Goal: Transaction & Acquisition: Purchase product/service

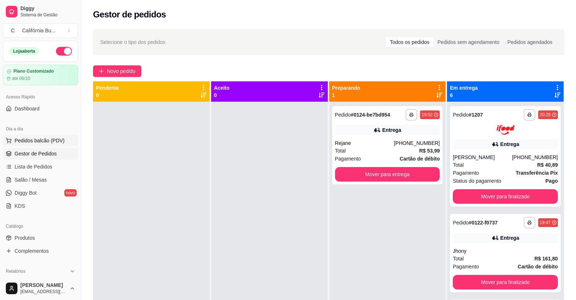
click at [37, 138] on span "Pedidos balcão (PDV)" at bounding box center [40, 140] width 50 height 7
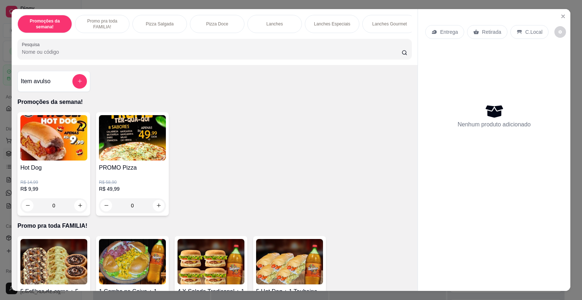
click at [139, 161] on img at bounding box center [132, 137] width 67 height 45
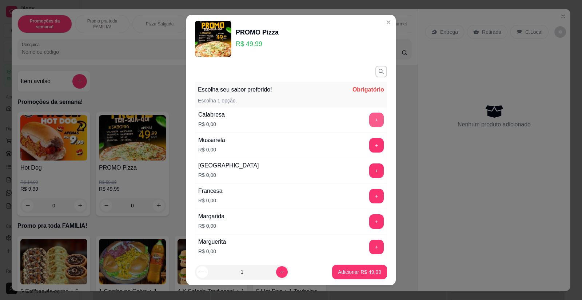
click at [369, 118] on button "+" at bounding box center [376, 120] width 15 height 15
click at [369, 146] on button "+" at bounding box center [376, 145] width 15 height 15
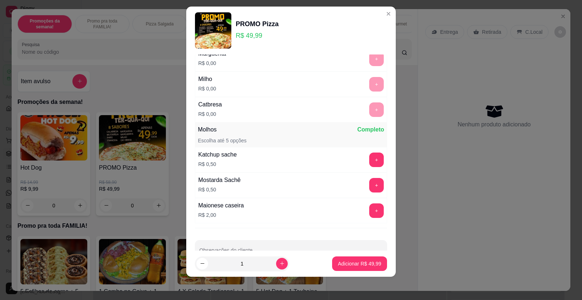
scroll to position [200, 0]
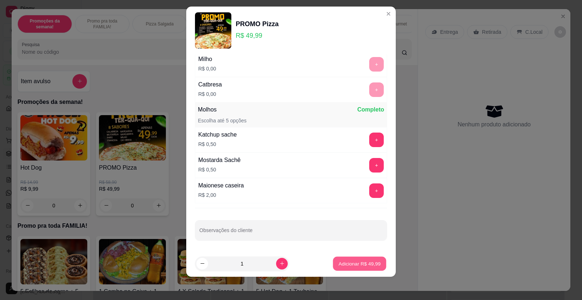
click at [359, 261] on p "Adicionar R$ 49,99" at bounding box center [359, 263] width 42 height 7
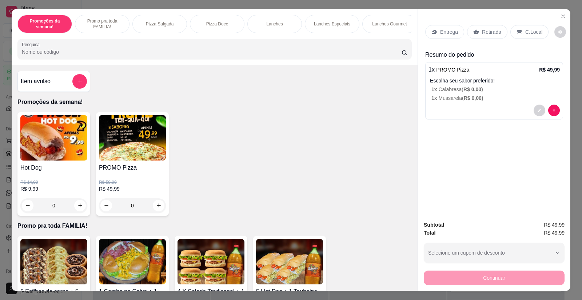
click at [407, 39] on div "Promoções da semana! Promo pra toda FAMILIA! Pizza Salgada Pizza Doce Lanches L…" at bounding box center [215, 37] width 406 height 56
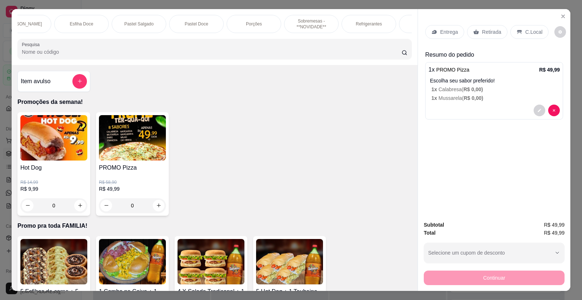
scroll to position [0, 538]
click at [372, 28] on div "Refrigerantes" at bounding box center [368, 24] width 55 height 18
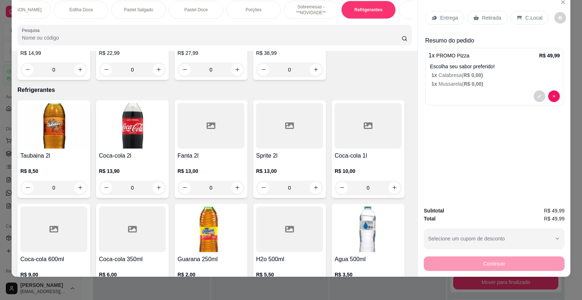
click at [71, 181] on input "0" at bounding box center [53, 188] width 41 height 15
click at [79, 185] on icon "increase-product-quantity" at bounding box center [79, 187] width 5 height 5
type input "1"
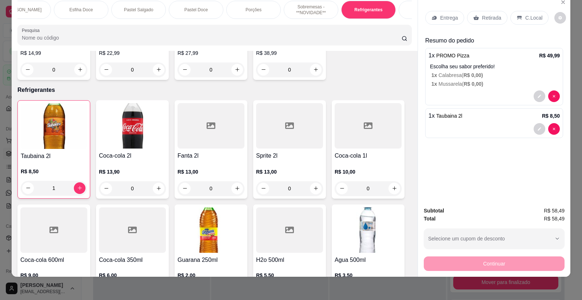
click at [446, 20] on p "Entrega" at bounding box center [449, 17] width 18 height 7
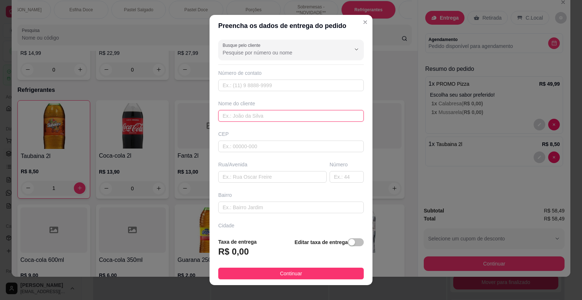
click at [250, 120] on input "text" at bounding box center [290, 116] width 145 height 12
type input "[DEMOGRAPHIC_DATA]"
paste input "[STREET_ADDRESS]"
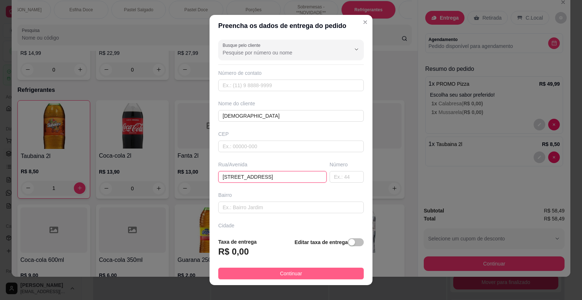
type input "[STREET_ADDRESS]"
click at [304, 274] on button "Continuar" at bounding box center [290, 274] width 145 height 12
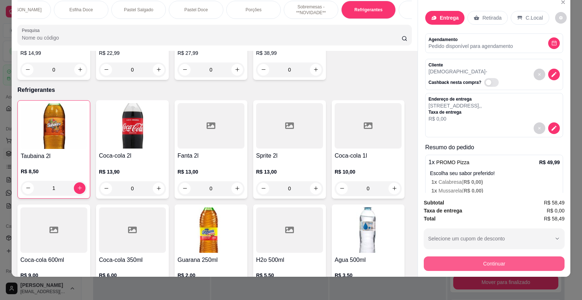
click at [482, 262] on button "Continuar" at bounding box center [493, 264] width 141 height 15
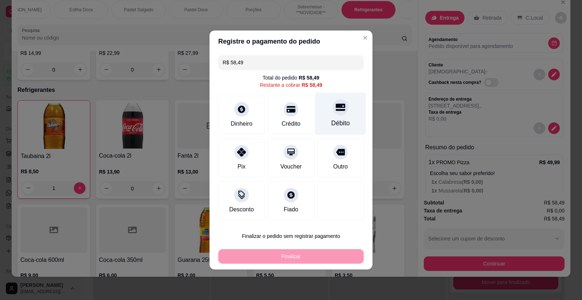
click at [334, 120] on div "Débito" at bounding box center [340, 122] width 19 height 9
type input "R$ 0,00"
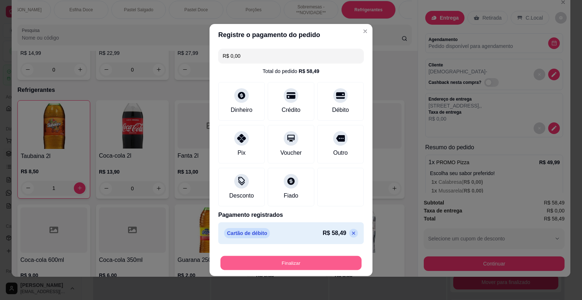
click at [304, 267] on button "Finalizar" at bounding box center [290, 263] width 141 height 14
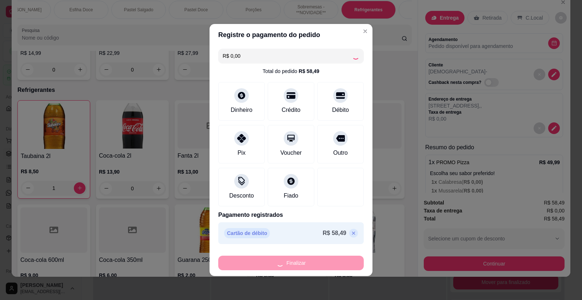
type input "0"
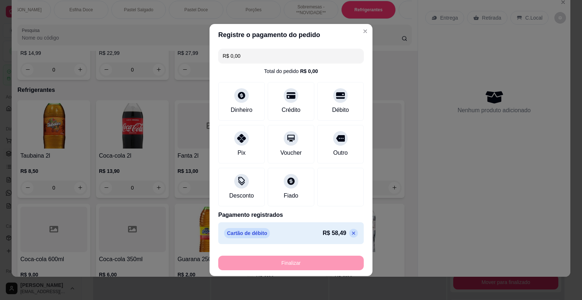
type input "-R$ 58,49"
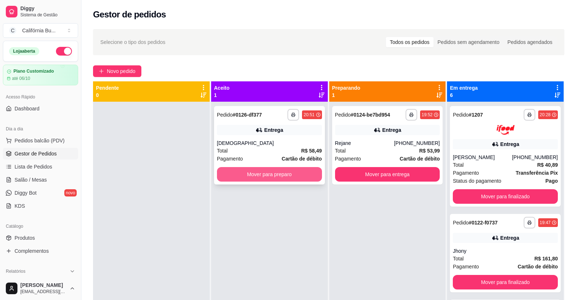
click at [274, 178] on button "Mover para preparo" at bounding box center [269, 174] width 105 height 15
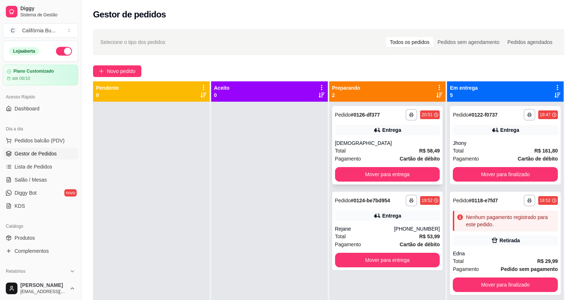
click at [385, 180] on button "Mover para entrega" at bounding box center [387, 174] width 105 height 15
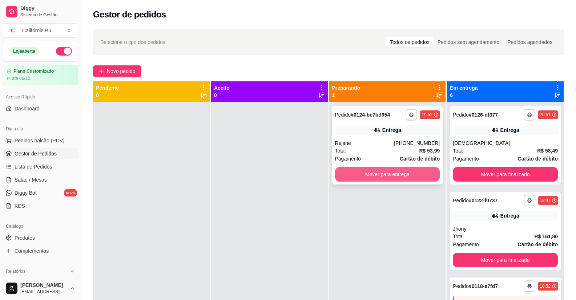
click at [394, 173] on button "Mover para entrega" at bounding box center [387, 174] width 105 height 15
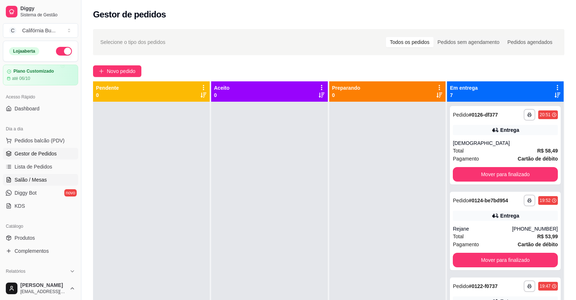
click at [44, 179] on span "Salão / Mesas" at bounding box center [31, 179] width 32 height 7
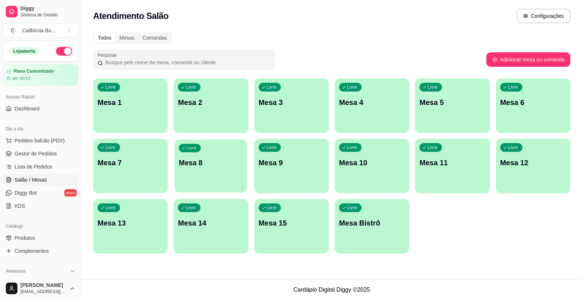
click at [228, 166] on p "Mesa 8" at bounding box center [211, 163] width 64 height 10
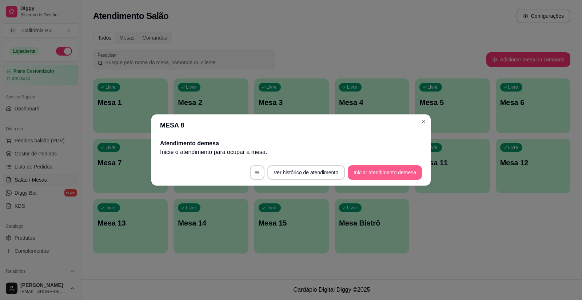
click at [369, 173] on button "Iniciar atendimento de mesa" at bounding box center [384, 172] width 74 height 15
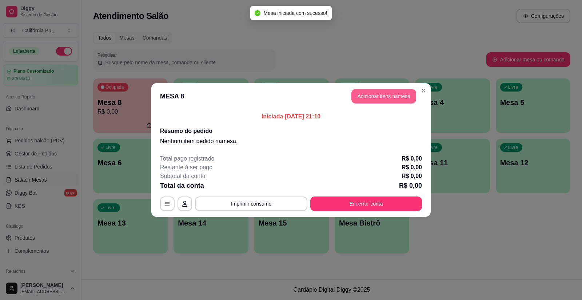
click at [393, 100] on button "Adicionar itens na mesa" at bounding box center [383, 96] width 65 height 15
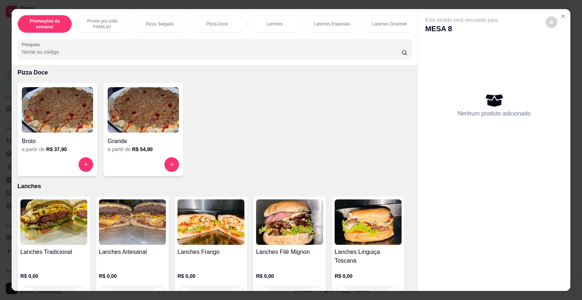
scroll to position [509, 0]
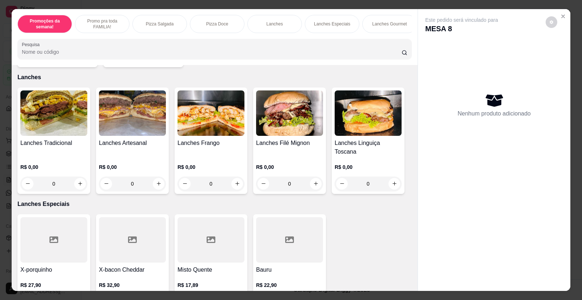
click at [64, 120] on img at bounding box center [53, 112] width 67 height 45
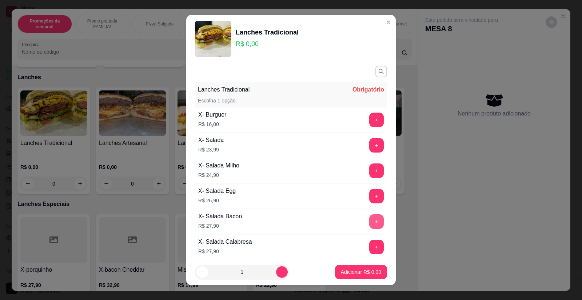
click at [369, 221] on button "+" at bounding box center [376, 221] width 15 height 15
click at [350, 271] on p "Adicionar R$ 55,80" at bounding box center [359, 272] width 42 height 7
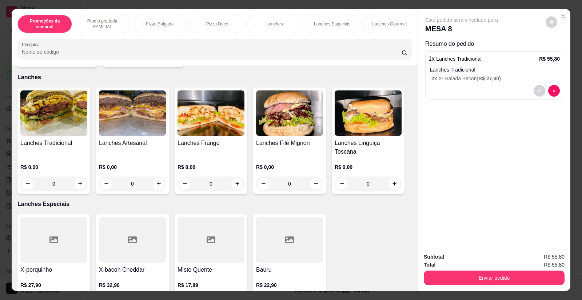
click at [202, 125] on img at bounding box center [210, 112] width 67 height 45
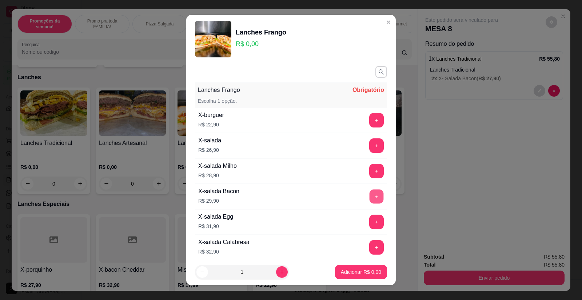
click at [369, 195] on button "+" at bounding box center [376, 196] width 14 height 14
click at [359, 271] on p "Adicionar R$ 29,90" at bounding box center [359, 272] width 43 height 7
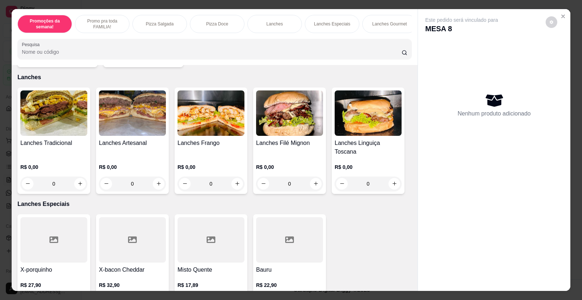
click at [122, 126] on img at bounding box center [132, 112] width 67 height 45
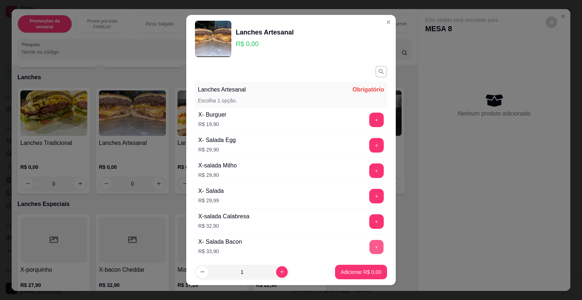
click at [369, 244] on button "+" at bounding box center [376, 247] width 14 height 14
click at [347, 273] on p "Adicionar R$ 67,80" at bounding box center [359, 272] width 42 height 7
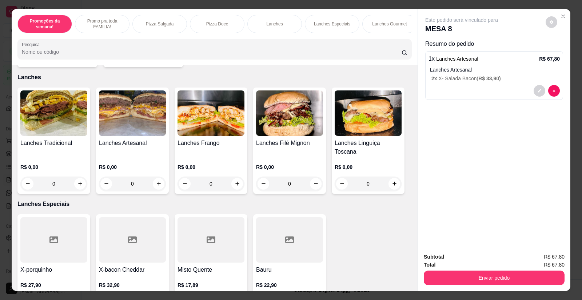
click at [128, 127] on img at bounding box center [132, 112] width 67 height 45
click at [208, 124] on img at bounding box center [210, 112] width 67 height 45
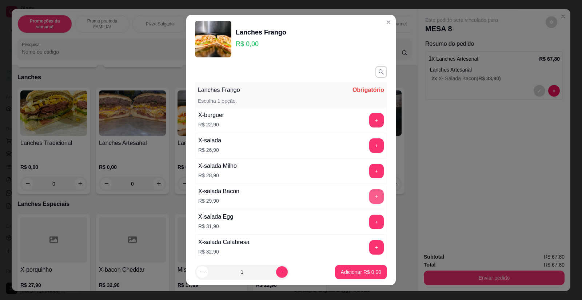
click at [369, 194] on button "+" at bounding box center [376, 196] width 15 height 15
click at [357, 274] on p "Adicionar R$ 29,90" at bounding box center [359, 272] width 42 height 7
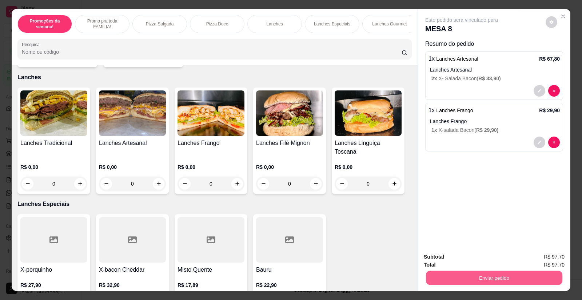
click at [458, 280] on button "Enviar pedido" at bounding box center [494, 278] width 136 height 14
click at [538, 258] on button "Enviar pedido" at bounding box center [545, 260] width 41 height 14
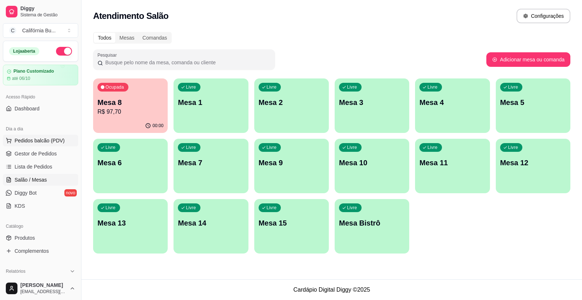
click at [52, 140] on span "Pedidos balcão (PDV)" at bounding box center [40, 140] width 50 height 7
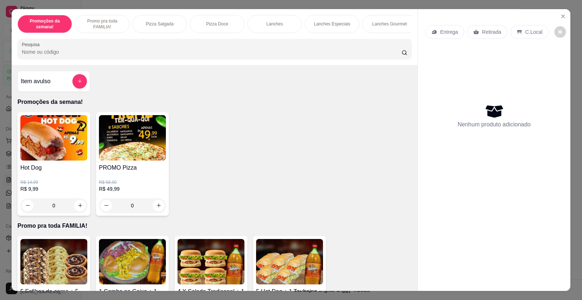
click at [78, 212] on div "0" at bounding box center [53, 205] width 67 height 15
click at [75, 213] on div "0" at bounding box center [53, 205] width 67 height 15
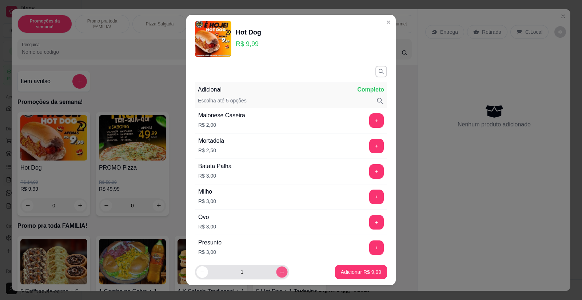
click at [276, 275] on button "increase-product-quantity" at bounding box center [281, 271] width 11 height 11
click at [276, 275] on button "increase-product-quantity" at bounding box center [282, 272] width 12 height 12
type input "4"
click at [343, 273] on p "Adicionar R$ 39,96" at bounding box center [359, 272] width 43 height 7
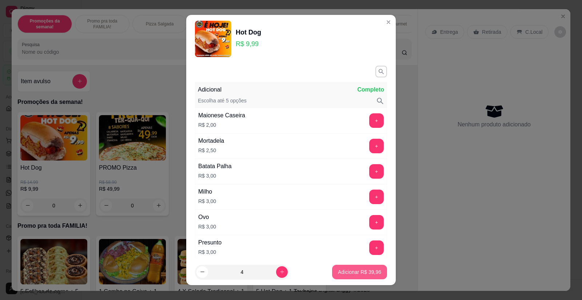
type input "4"
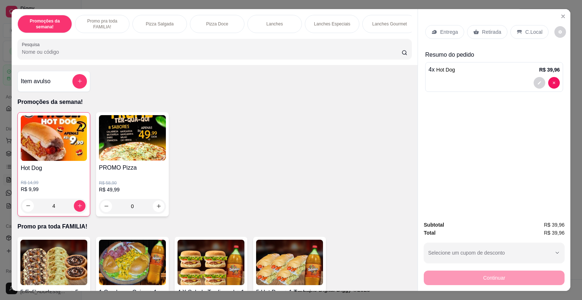
click at [448, 35] on p "Entrega" at bounding box center [449, 31] width 18 height 7
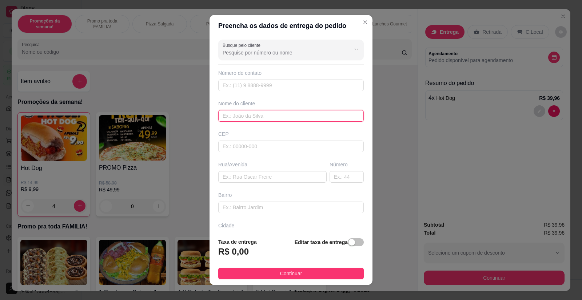
click at [246, 116] on input "text" at bounding box center [290, 116] width 145 height 12
type input "[PERSON_NAME]"
paste input "madrid AP 104 bl 24"
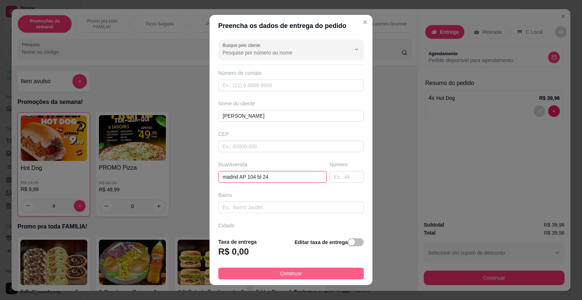
type input "madrid AP 104 bl 24"
click at [280, 273] on span "Continuar" at bounding box center [291, 274] width 22 height 8
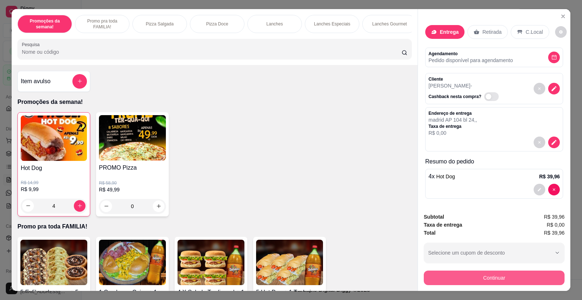
click at [468, 278] on button "Continuar" at bounding box center [493, 278] width 141 height 15
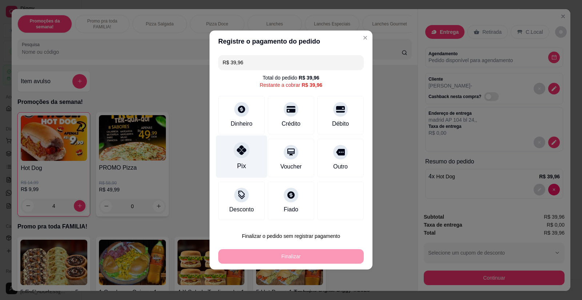
click at [241, 161] on div "Pix" at bounding box center [241, 157] width 51 height 43
type input "R$ 0,00"
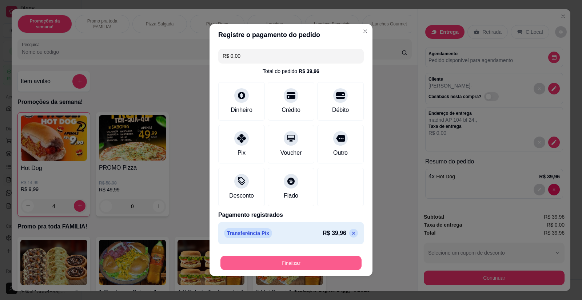
click at [285, 259] on button "Finalizar" at bounding box center [290, 263] width 141 height 14
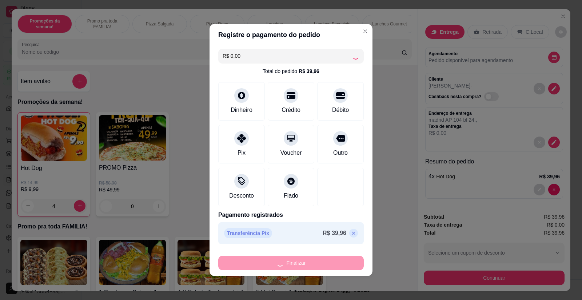
type input "0"
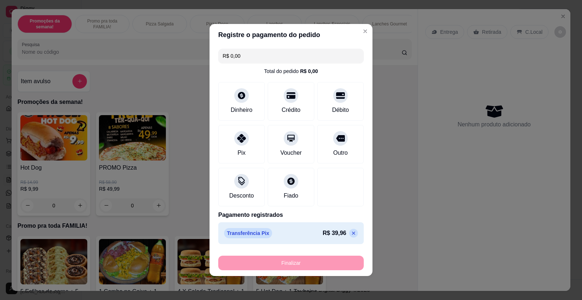
type input "-R$ 39,96"
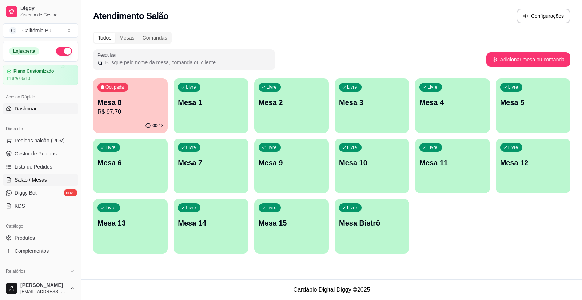
click at [17, 110] on span "Dashboard" at bounding box center [27, 108] width 25 height 7
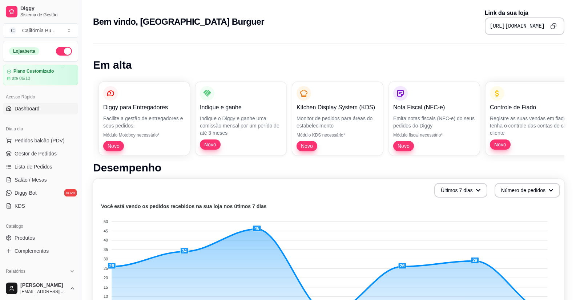
click at [553, 27] on icon "Copy to clipboard" at bounding box center [553, 26] width 6 height 6
click at [50, 140] on span "Pedidos balcão (PDV)" at bounding box center [40, 140] width 50 height 7
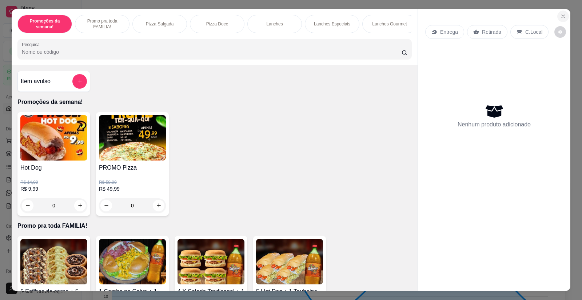
click at [560, 19] on icon "Close" at bounding box center [563, 16] width 6 height 6
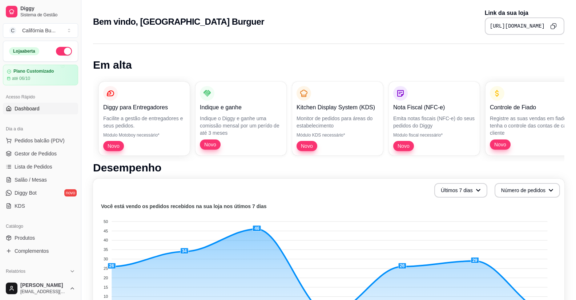
click at [23, 112] on link "Dashboard" at bounding box center [40, 109] width 75 height 12
click at [555, 28] on icon "Copy to clipboard" at bounding box center [553, 26] width 6 height 6
click at [47, 139] on span "Pedidos balcão (PDV)" at bounding box center [40, 140] width 50 height 7
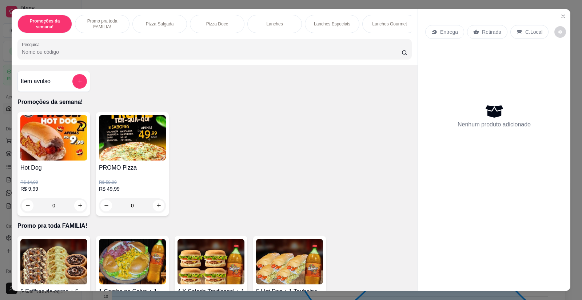
click at [562, 18] on icon "Close" at bounding box center [563, 16] width 6 height 6
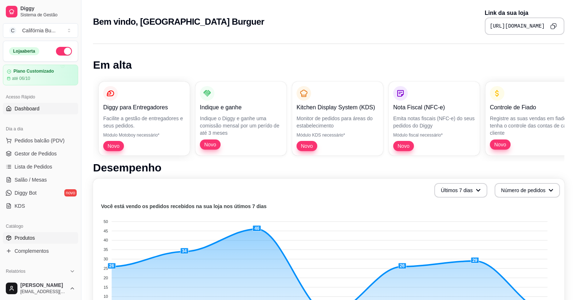
click at [27, 236] on span "Produtos" at bounding box center [25, 237] width 20 height 7
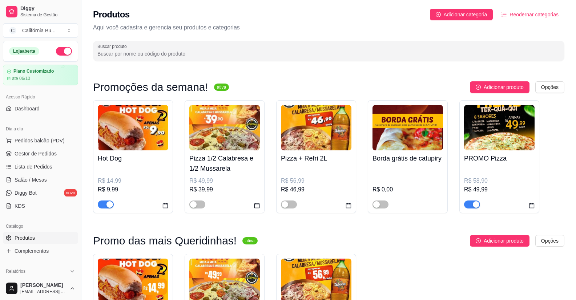
drag, startPoint x: 289, startPoint y: 203, endPoint x: 306, endPoint y: 230, distance: 31.9
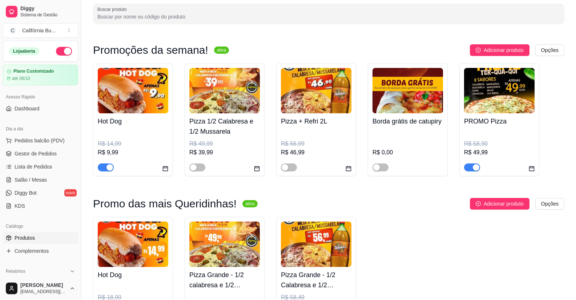
scroll to position [73, 0]
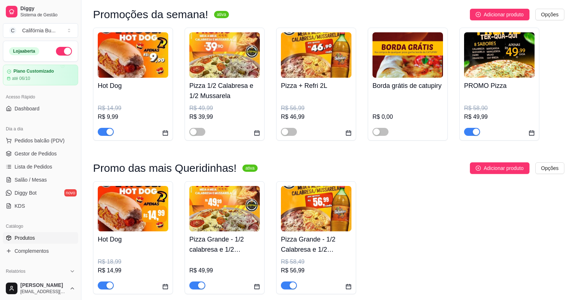
click at [342, 167] on div "Adicionar produto Opções" at bounding box center [413, 168] width 301 height 12
click at [35, 181] on span "Salão / Mesas" at bounding box center [31, 179] width 32 height 7
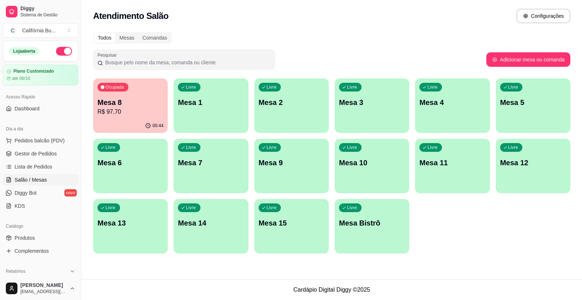
click at [130, 107] on div "Mesa 8 R$ 97,70" at bounding box center [130, 106] width 66 height 19
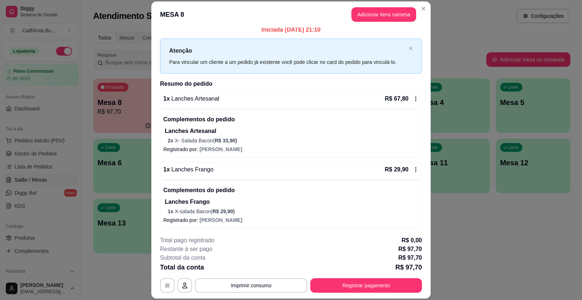
scroll to position [6, 0]
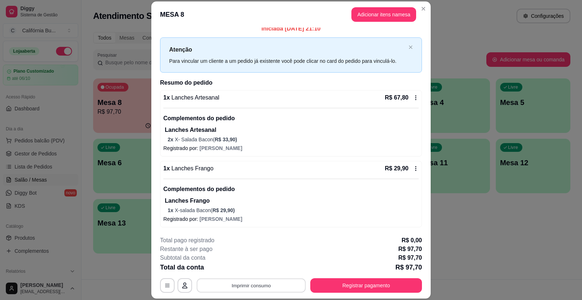
click at [239, 283] on button "Imprimir consumo" at bounding box center [251, 285] width 109 height 14
click at [242, 255] on button "Balcão" at bounding box center [250, 254] width 51 height 11
click at [349, 286] on button "Registrar pagamento" at bounding box center [366, 285] width 112 height 15
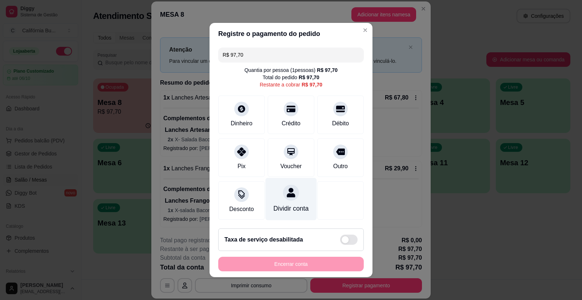
click at [286, 191] on icon at bounding box center [290, 192] width 8 height 9
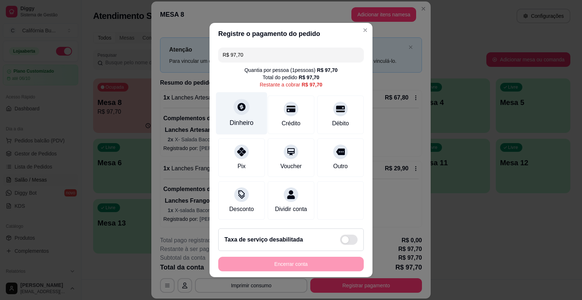
click at [242, 110] on div "Dinheiro" at bounding box center [241, 113] width 51 height 43
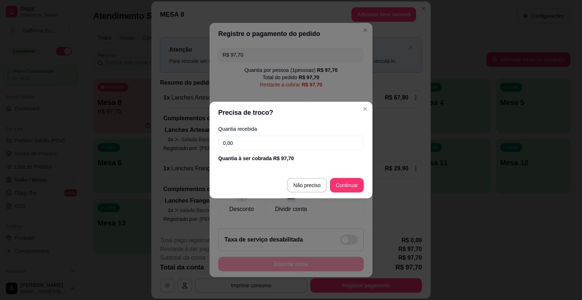
click at [276, 148] on input "0,00" at bounding box center [290, 143] width 145 height 15
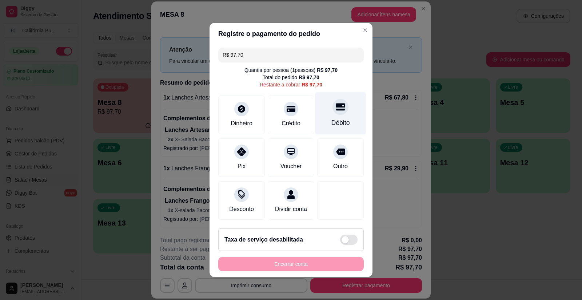
click at [342, 118] on div "Débito" at bounding box center [340, 122] width 19 height 9
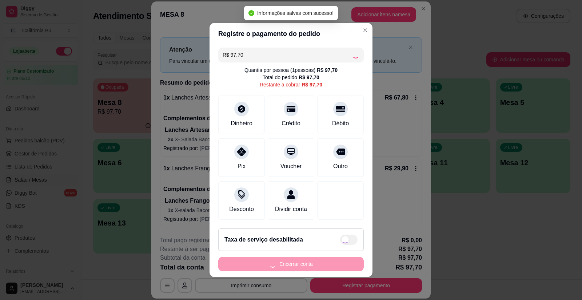
type input "R$ 0,00"
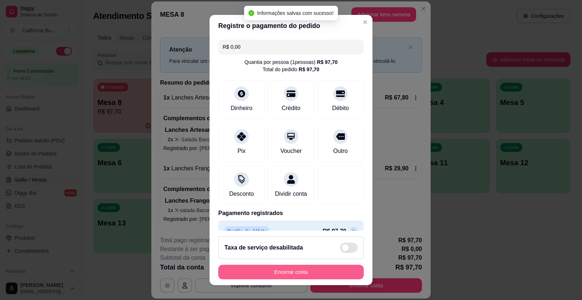
click at [301, 275] on button "Encerrar conta" at bounding box center [290, 272] width 145 height 15
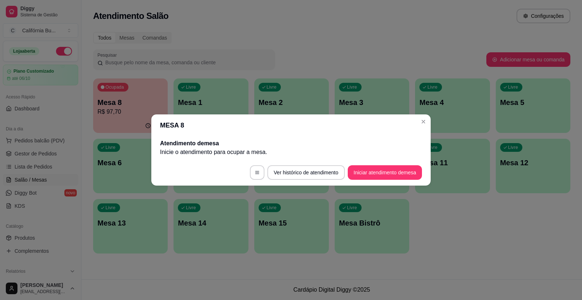
scroll to position [0, 0]
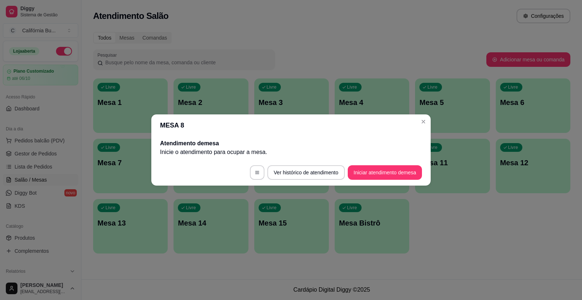
drag, startPoint x: 407, startPoint y: 126, endPoint x: 416, endPoint y: 130, distance: 9.4
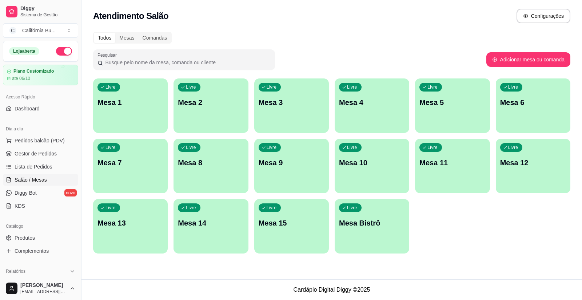
click at [232, 271] on div "Atendimento Salão Configurações Todos Mesas Comandas Pesquisar Adicionar mesa o…" at bounding box center [331, 139] width 500 height 279
click at [32, 139] on span "Pedidos balcão (PDV)" at bounding box center [40, 140] width 50 height 7
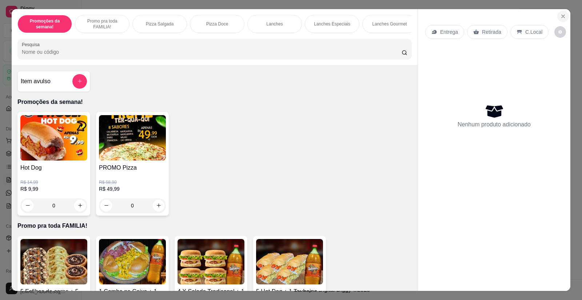
click at [560, 14] on icon "Close" at bounding box center [563, 16] width 6 height 6
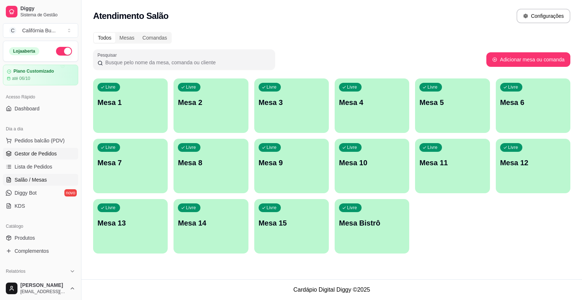
click at [33, 156] on span "Gestor de Pedidos" at bounding box center [36, 153] width 42 height 7
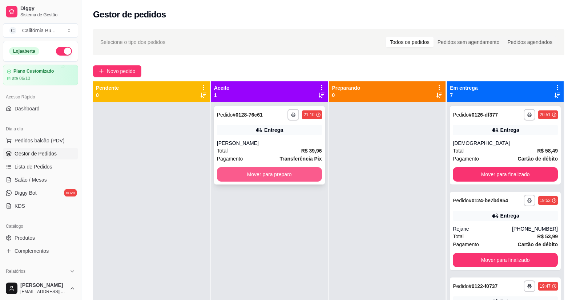
click at [235, 177] on button "Mover para preparo" at bounding box center [269, 174] width 105 height 15
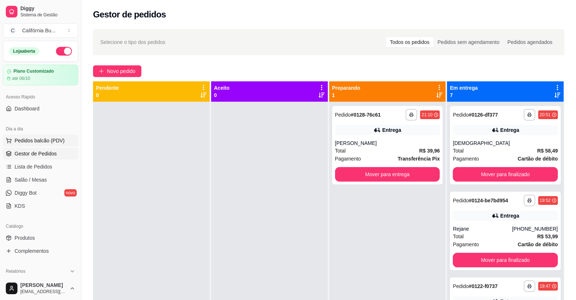
click at [41, 141] on span "Pedidos balcão (PDV)" at bounding box center [40, 140] width 50 height 7
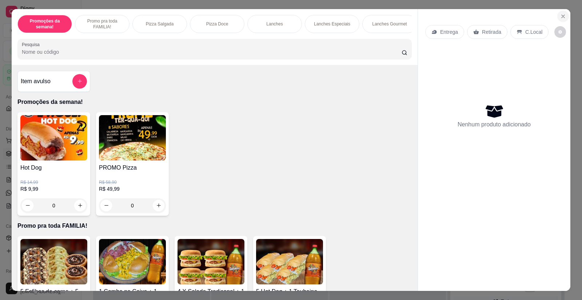
click at [560, 16] on icon "Close" at bounding box center [563, 16] width 6 height 6
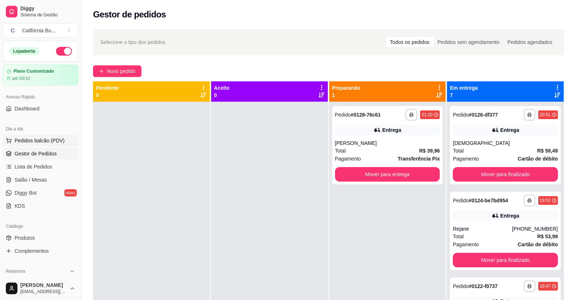
click at [48, 142] on span "Pedidos balcão (PDV)" at bounding box center [40, 140] width 50 height 7
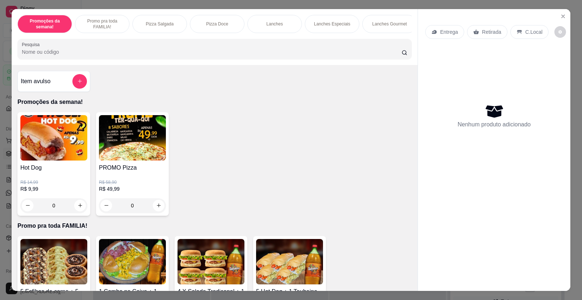
click at [106, 21] on p "Promo pra toda FAMILIA!" at bounding box center [102, 24] width 42 height 12
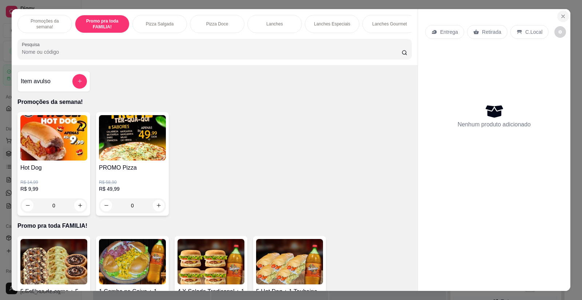
click at [563, 14] on button "Close" at bounding box center [563, 17] width 12 height 12
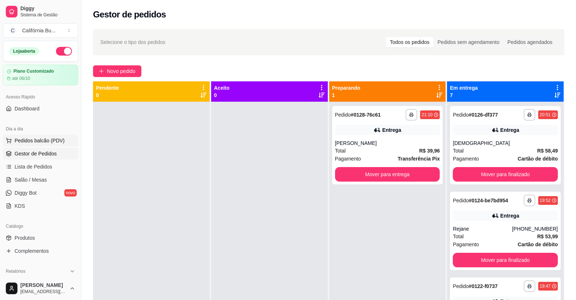
click at [45, 143] on span "Pedidos balcão (PDV)" at bounding box center [40, 140] width 50 height 7
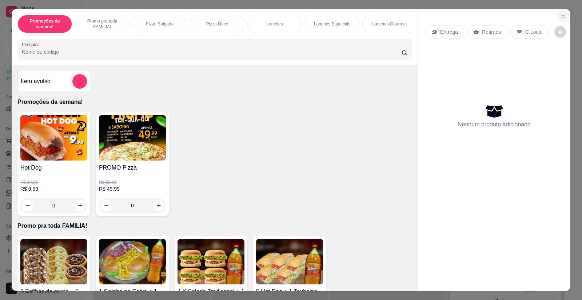
click at [562, 12] on button "Close" at bounding box center [563, 17] width 12 height 12
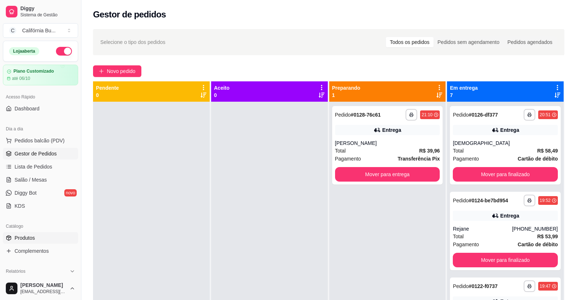
click at [28, 237] on span "Produtos" at bounding box center [25, 237] width 20 height 7
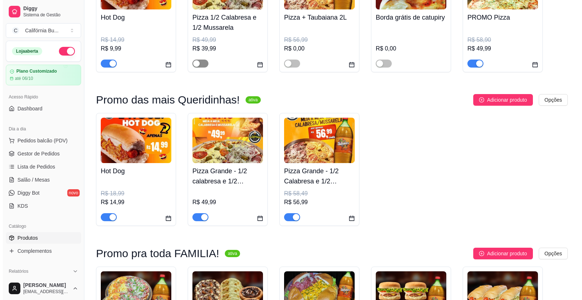
scroll to position [145, 0]
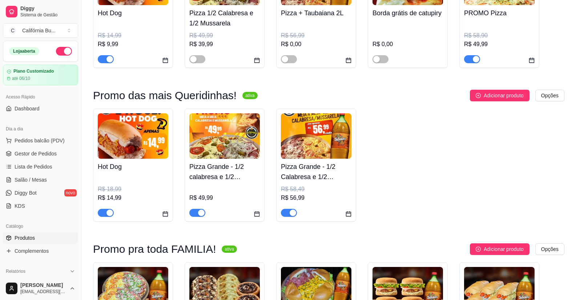
click at [348, 217] on icon "calendar" at bounding box center [348, 214] width 5 height 5
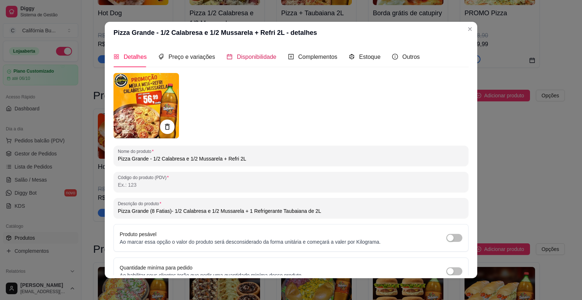
click at [249, 58] on span "Disponibilidade" at bounding box center [257, 57] width 40 height 6
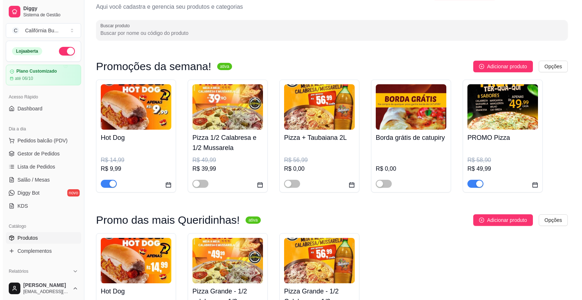
scroll to position [0, 0]
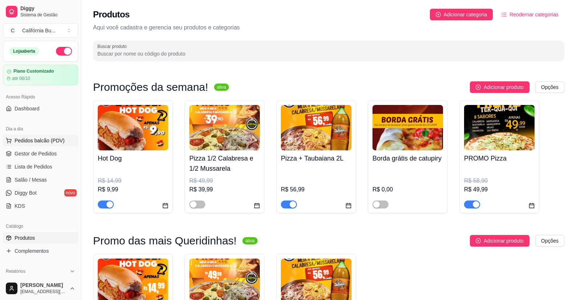
click at [25, 144] on span "Pedidos balcão (PDV)" at bounding box center [40, 140] width 50 height 7
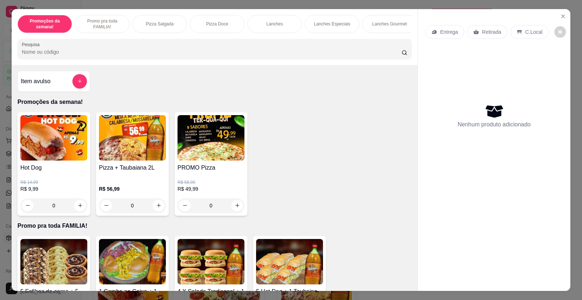
click at [158, 211] on div "0" at bounding box center [132, 205] width 67 height 15
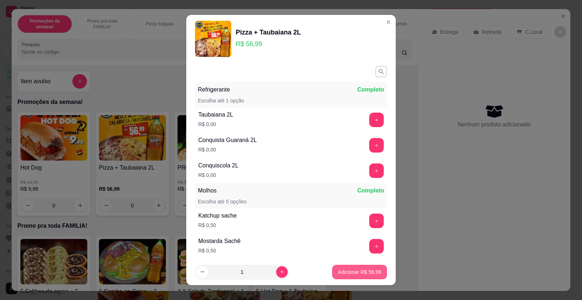
click at [351, 273] on p "Adicionar R$ 56,99" at bounding box center [359, 272] width 43 height 7
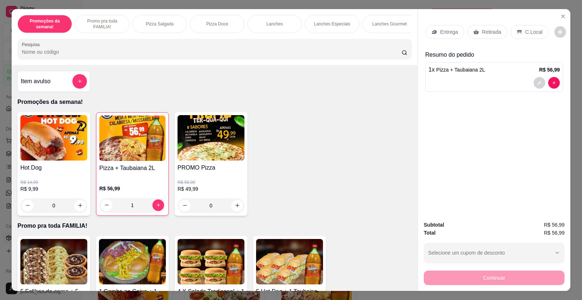
type input "1"
click at [447, 35] on p "Entrega" at bounding box center [449, 31] width 18 height 7
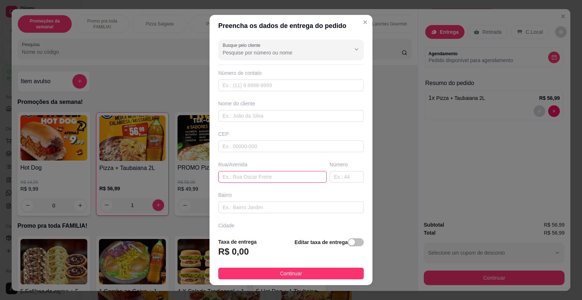
click at [259, 177] on input "text" at bounding box center [272, 177] width 108 height 12
paste input "[DEMOGRAPHIC_DATA][PERSON_NAME] mansano Galego 117"
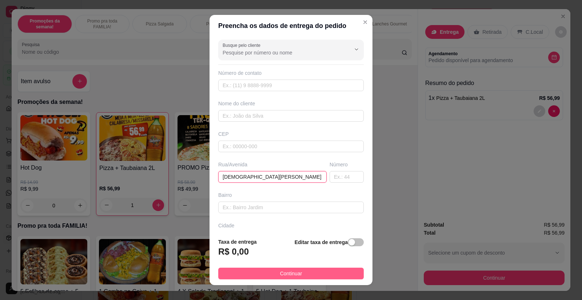
type input "[DEMOGRAPHIC_DATA][PERSON_NAME] mansano Galego 117"
click at [294, 272] on span "Continuar" at bounding box center [291, 274] width 22 height 8
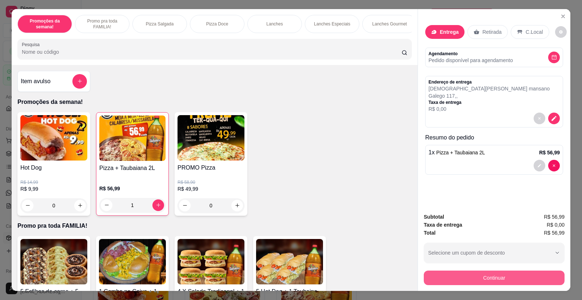
click at [479, 274] on button "Continuar" at bounding box center [493, 278] width 141 height 15
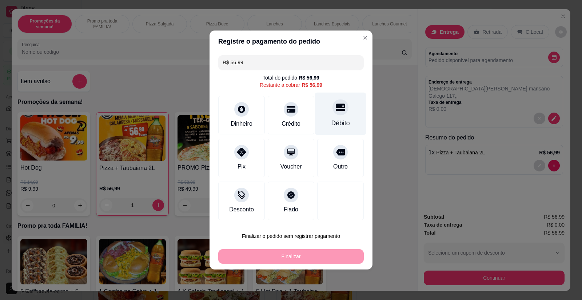
click at [334, 115] on div at bounding box center [340, 107] width 16 height 16
type input "R$ 0,00"
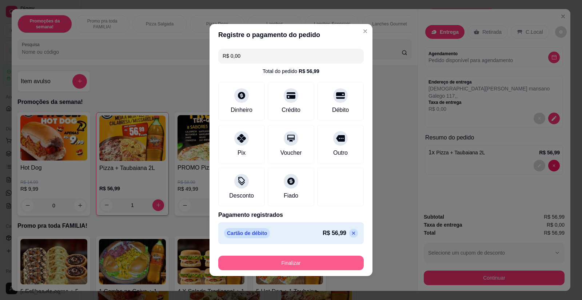
click at [293, 260] on button "Finalizar" at bounding box center [290, 263] width 145 height 15
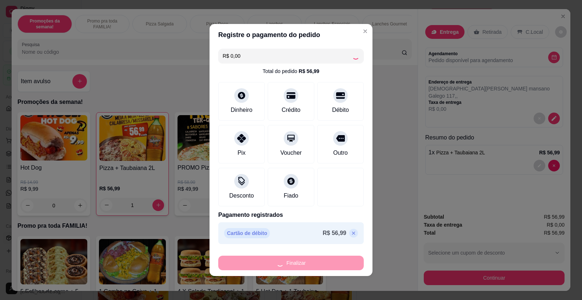
type input "0"
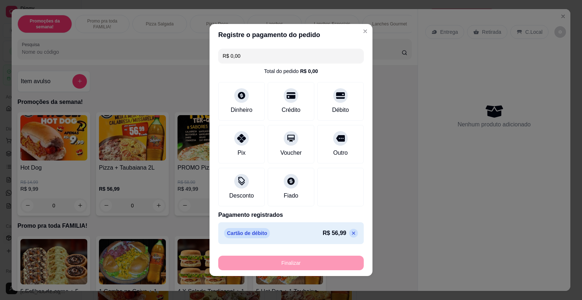
type input "-R$ 56,99"
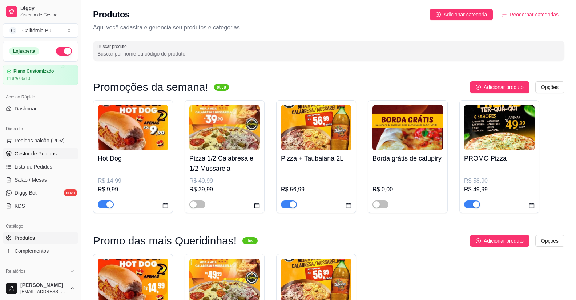
click at [30, 154] on span "Gestor de Pedidos" at bounding box center [36, 153] width 42 height 7
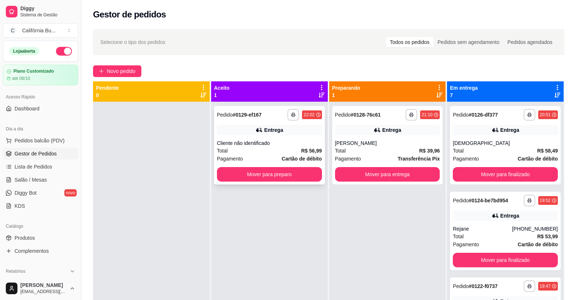
click at [298, 150] on div "Total R$ 56,99" at bounding box center [269, 151] width 105 height 8
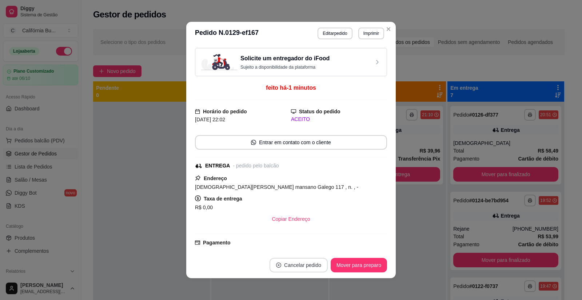
click at [307, 266] on button "Cancelar pedido" at bounding box center [298, 265] width 58 height 15
click at [345, 215] on div "Copiar Endereço" at bounding box center [291, 219] width 192 height 15
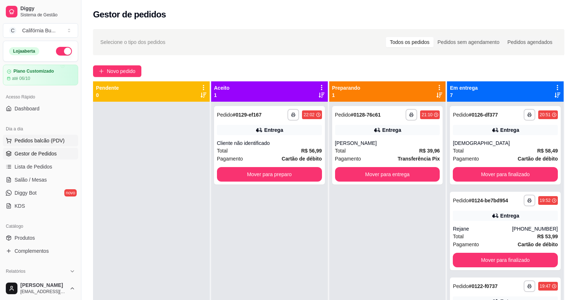
click at [39, 140] on span "Pedidos balcão (PDV)" at bounding box center [40, 140] width 50 height 7
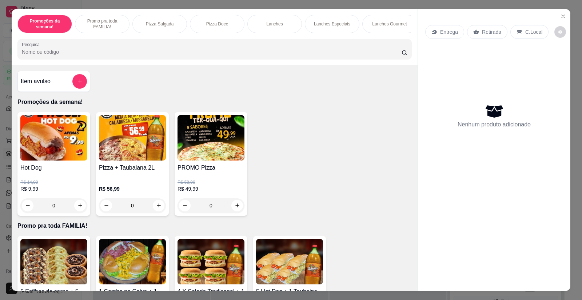
click at [76, 208] on div "0" at bounding box center [53, 205] width 67 height 15
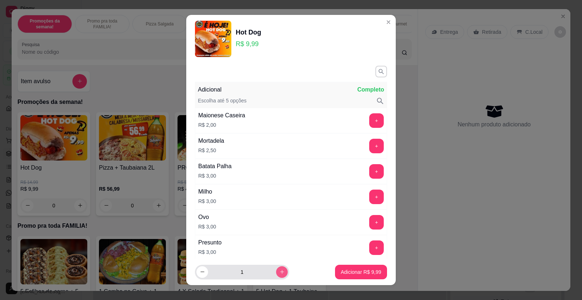
click at [279, 273] on icon "increase-product-quantity" at bounding box center [281, 271] width 5 height 5
type input "4"
click at [343, 273] on p "Adicionar R$ 39,96" at bounding box center [359, 272] width 43 height 7
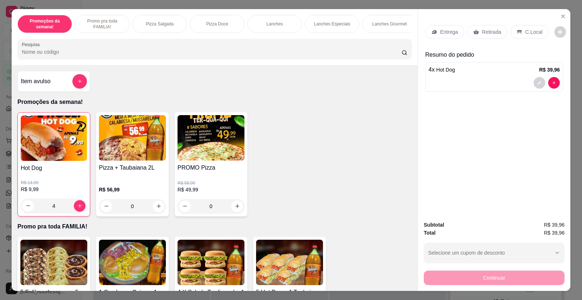
type input "4"
click at [486, 33] on p "Retirada" at bounding box center [491, 31] width 19 height 7
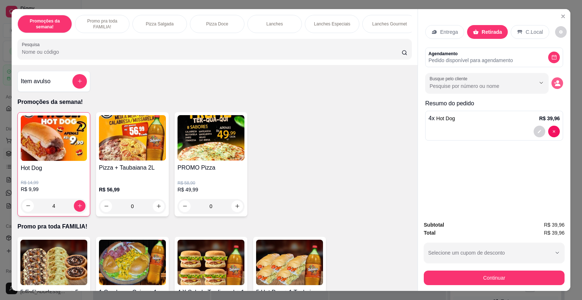
click at [558, 87] on button "decrease-product-quantity" at bounding box center [557, 83] width 12 height 12
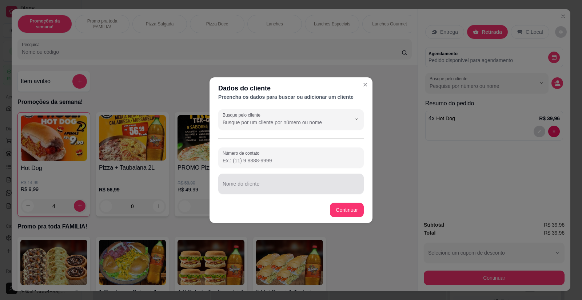
click at [247, 184] on div "Nome do cliente" at bounding box center [290, 184] width 145 height 20
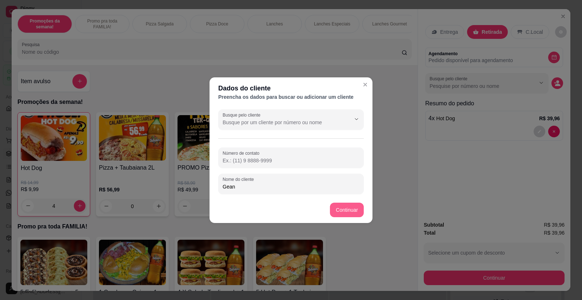
type input "Gean"
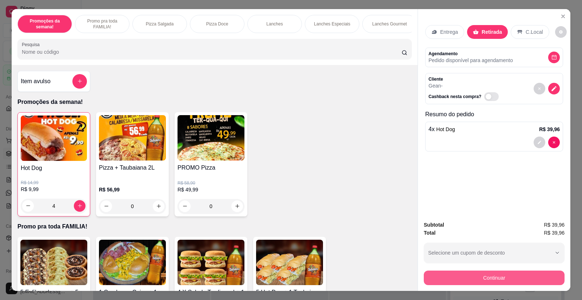
click at [475, 281] on button "Continuar" at bounding box center [493, 278] width 141 height 15
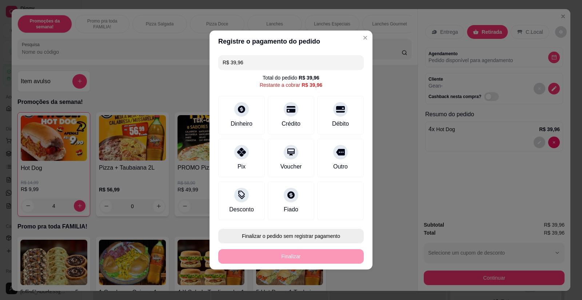
click at [322, 238] on button "Finalizar o pedido sem registrar pagamento" at bounding box center [290, 236] width 145 height 15
click at [340, 216] on button "Confirmar" at bounding box center [335, 215] width 26 height 11
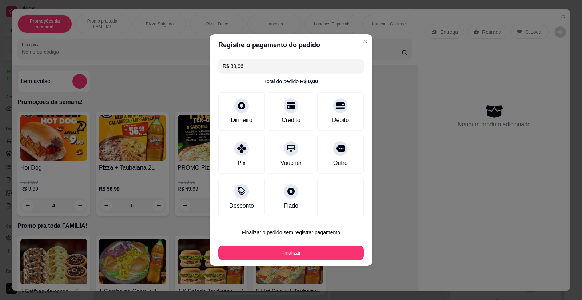
type input "0"
type input "R$ 0,00"
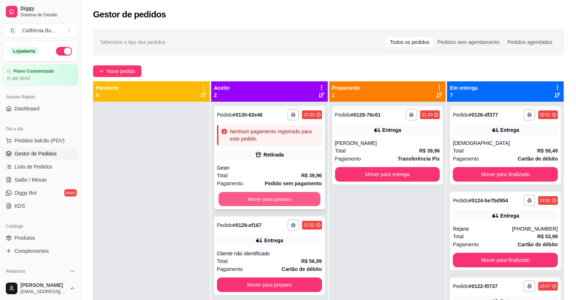
click at [274, 203] on button "Mover para preparo" at bounding box center [269, 199] width 102 height 14
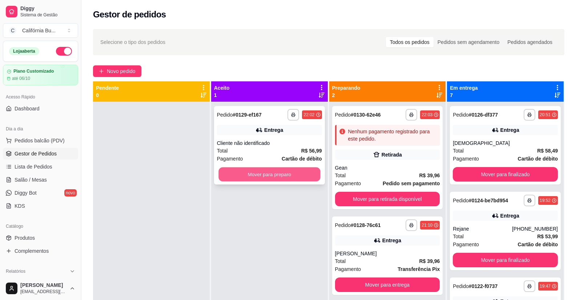
click at [277, 176] on button "Mover para preparo" at bounding box center [269, 175] width 102 height 14
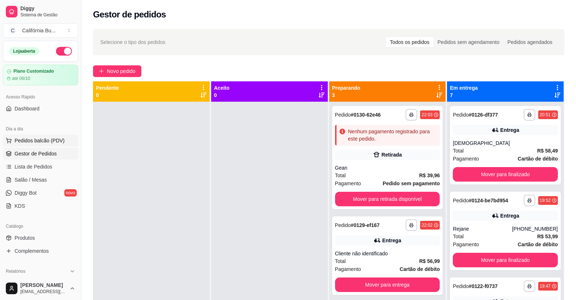
click at [43, 140] on span "Pedidos balcão (PDV)" at bounding box center [40, 140] width 50 height 7
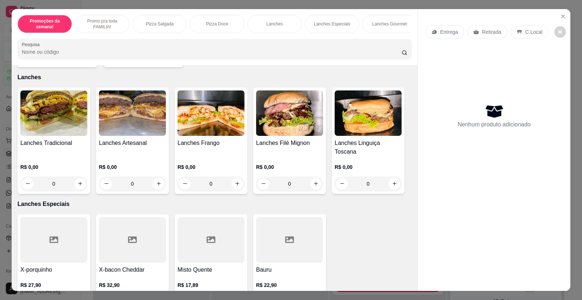
scroll to position [545, 0]
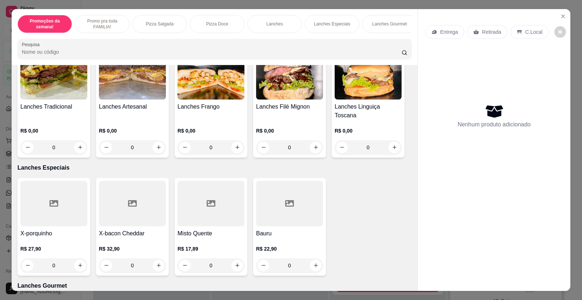
click at [56, 92] on img at bounding box center [53, 76] width 67 height 45
click at [133, 92] on img at bounding box center [132, 76] width 67 height 45
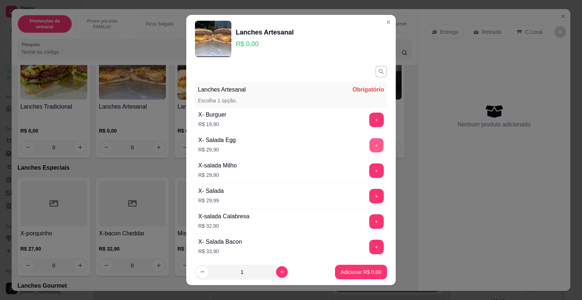
click at [369, 145] on button "+" at bounding box center [376, 145] width 14 height 14
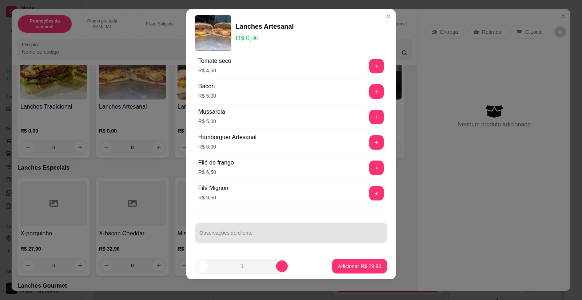
scroll to position [8, 0]
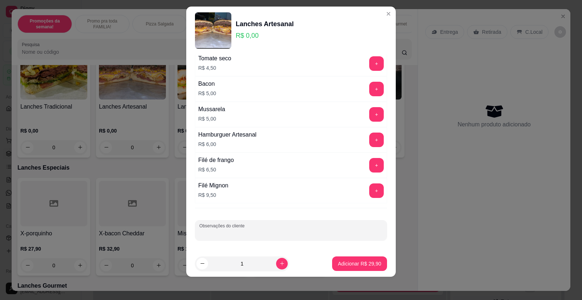
click at [241, 234] on input "Observações do cliente" at bounding box center [290, 233] width 183 height 7
type input "A"
type input "SEM SALADA"
click at [343, 264] on p "Adicionar R$ 29,90" at bounding box center [359, 263] width 43 height 7
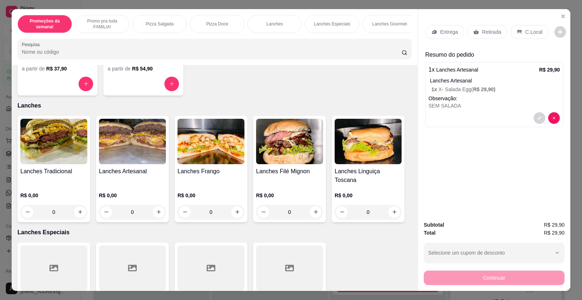
scroll to position [472, 0]
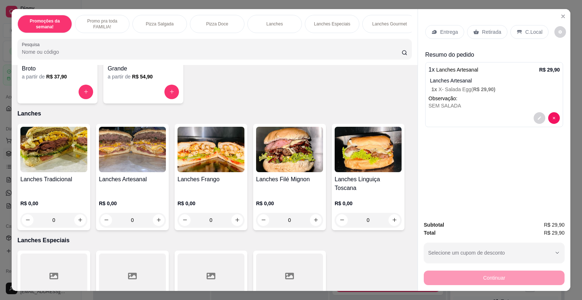
click at [130, 160] on img at bounding box center [132, 149] width 67 height 45
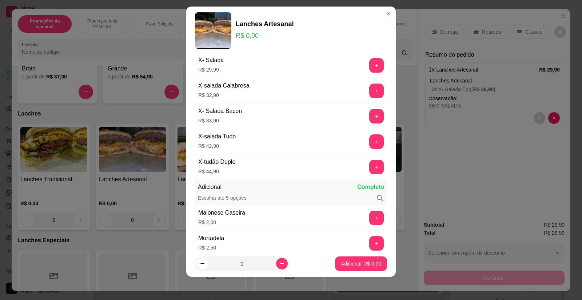
scroll to position [135, 0]
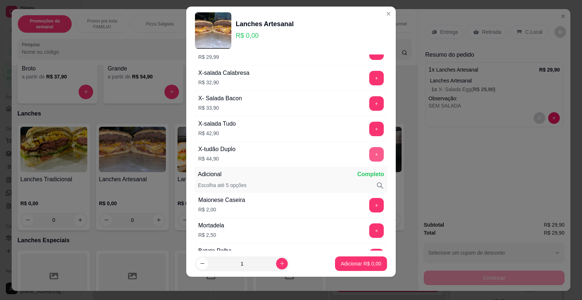
click at [369, 156] on button "+" at bounding box center [376, 154] width 15 height 15
click at [350, 261] on p "Adicionar R$ 44,90" at bounding box center [359, 263] width 42 height 7
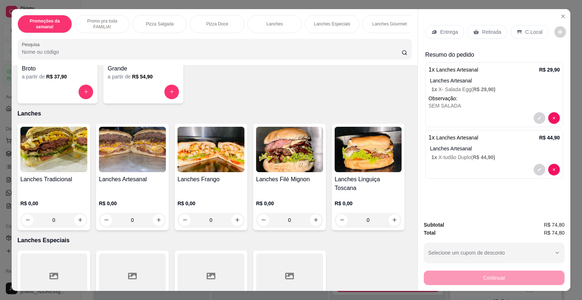
click at [487, 33] on p "Retirada" at bounding box center [491, 31] width 19 height 7
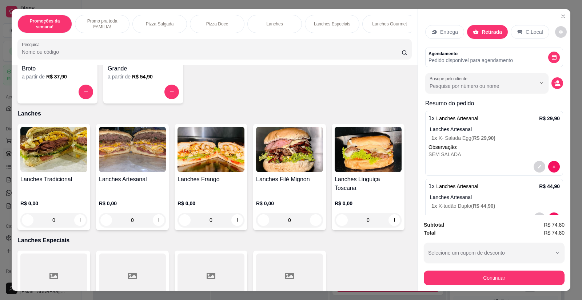
scroll to position [23, 0]
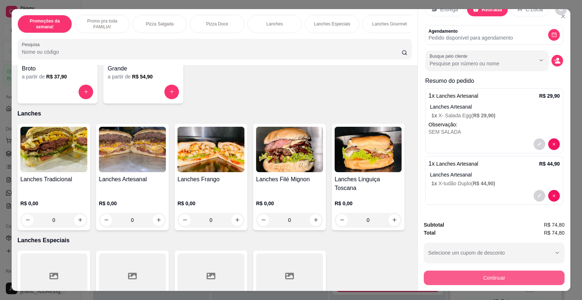
click at [490, 279] on button "Continuar" at bounding box center [493, 278] width 141 height 15
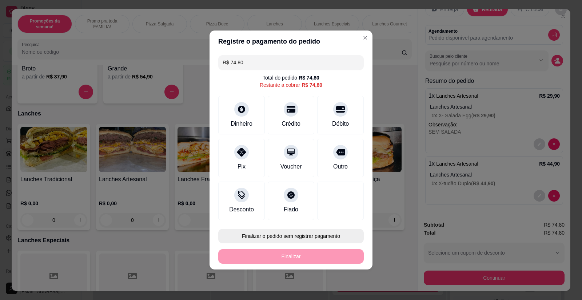
click at [300, 237] on button "Finalizar o pedido sem registrar pagamento" at bounding box center [290, 236] width 145 height 15
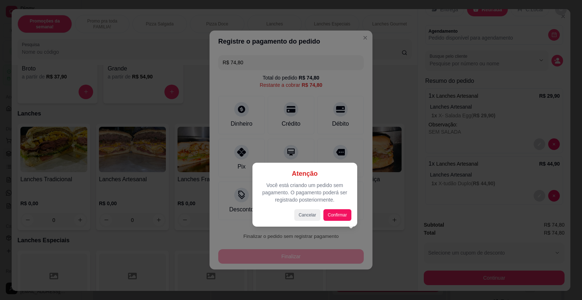
click at [342, 221] on div "Atenção Você está criando um pedido sem pagamento. O pagamento poderá ser regis…" at bounding box center [304, 195] width 105 height 64
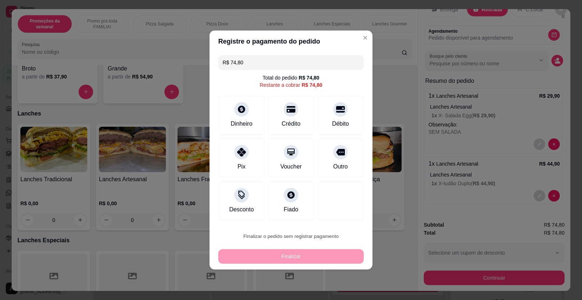
click at [342, 216] on button "Confirmar" at bounding box center [336, 215] width 26 height 11
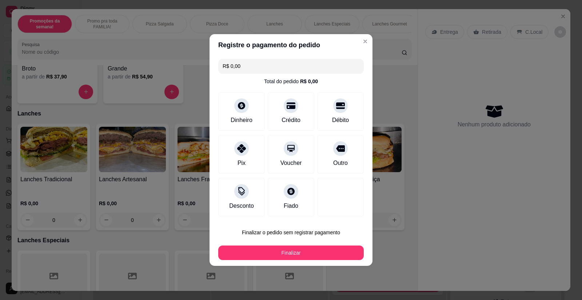
type input "R$ 0,00"
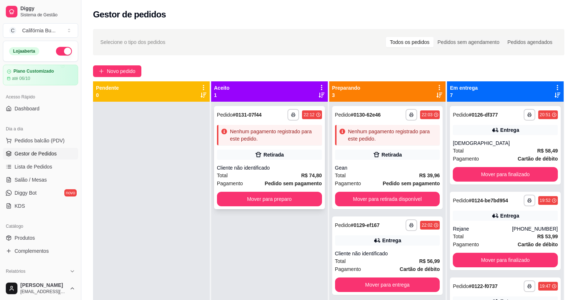
click at [264, 154] on div "Retirada" at bounding box center [273, 154] width 20 height 7
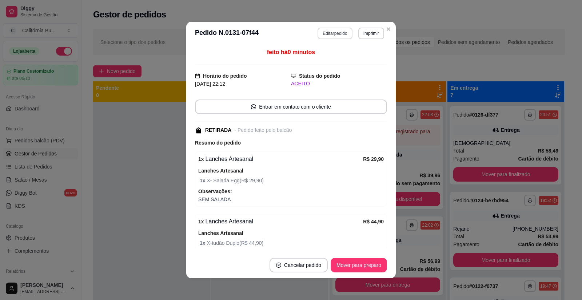
click at [329, 31] on button "Editar pedido" at bounding box center [334, 34] width 35 height 12
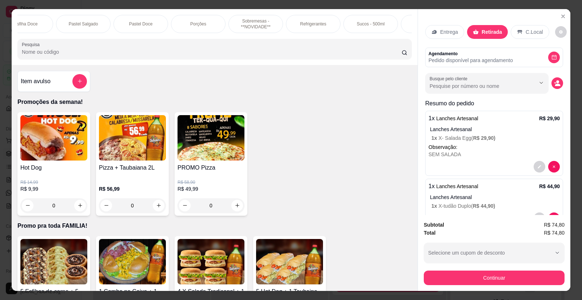
scroll to position [0, 611]
click at [288, 25] on p "Refrigerantes" at bounding box center [295, 24] width 26 height 6
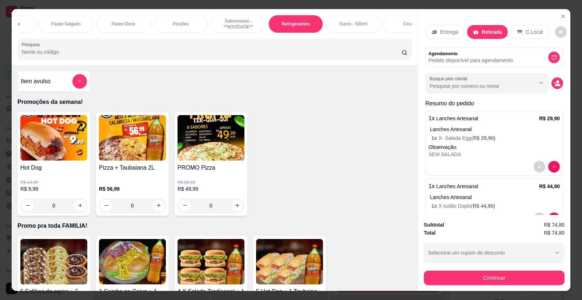
scroll to position [14, 0]
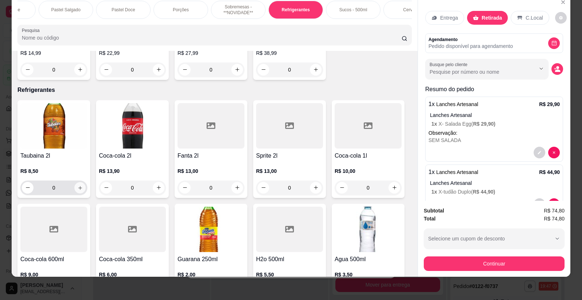
click at [78, 185] on icon "increase-product-quantity" at bounding box center [79, 187] width 5 height 5
type input "1"
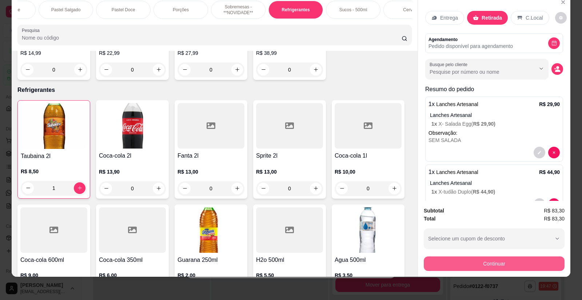
click at [506, 264] on button "Continuar" at bounding box center [493, 264] width 141 height 15
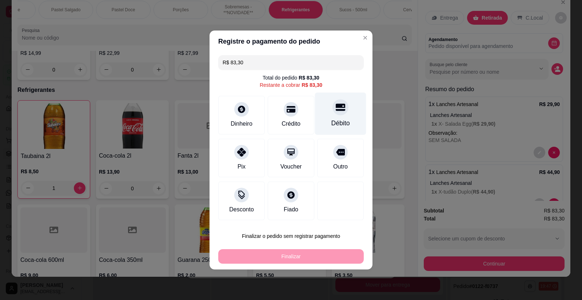
click at [337, 122] on div "Débito" at bounding box center [340, 122] width 19 height 9
type input "R$ 0,00"
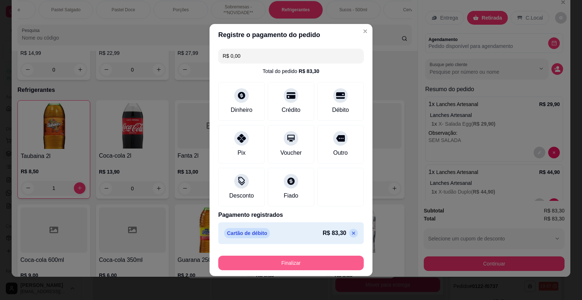
click at [305, 264] on button "Finalizar" at bounding box center [290, 263] width 145 height 15
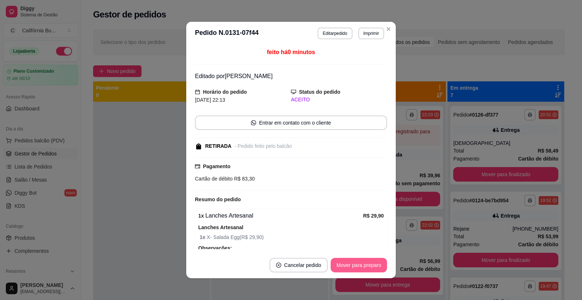
click at [350, 262] on button "Mover para preparo" at bounding box center [358, 265] width 56 height 15
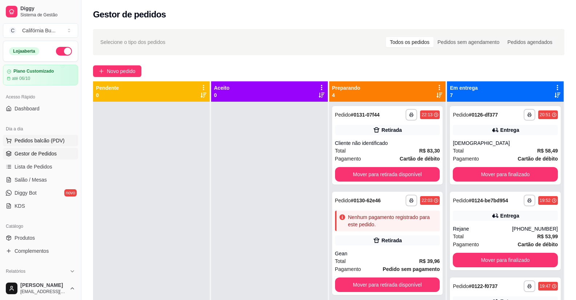
click at [40, 144] on button "Pedidos balcão (PDV)" at bounding box center [40, 141] width 75 height 12
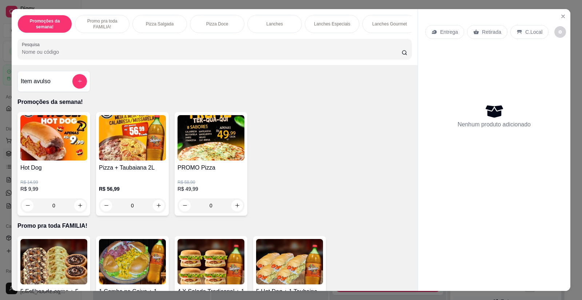
click at [75, 213] on div "0" at bounding box center [53, 205] width 67 height 15
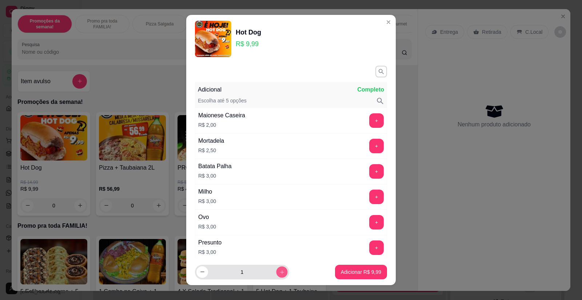
click at [276, 267] on button "increase-product-quantity" at bounding box center [281, 271] width 11 height 11
click at [276, 268] on button "increase-product-quantity" at bounding box center [282, 272] width 12 height 12
type input "3"
click at [338, 271] on p "Adicionar R$ 29,97" at bounding box center [359, 272] width 42 height 7
type input "3"
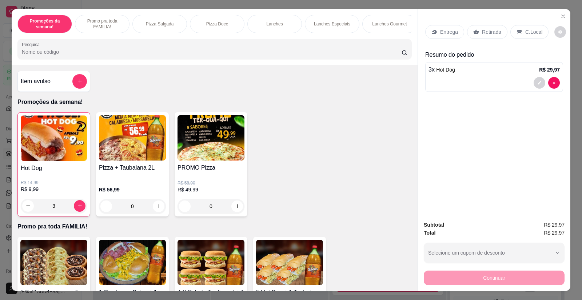
click at [440, 32] on p "Entrega" at bounding box center [449, 31] width 18 height 7
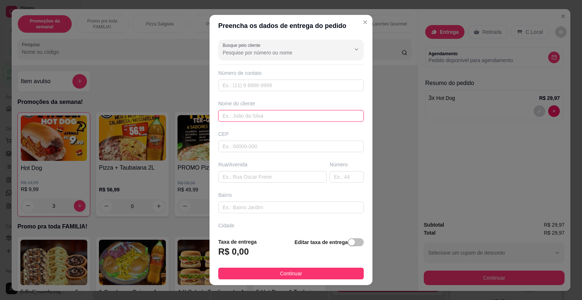
click at [240, 116] on input "text" at bounding box center [290, 116] width 145 height 12
type input "[PERSON_NAME]"
paste input "[STREET_ADDRESS][PERSON_NAME]"
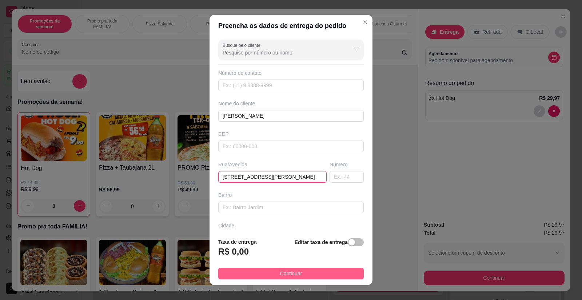
type input "[STREET_ADDRESS][PERSON_NAME]"
click at [287, 273] on span "Continuar" at bounding box center [291, 274] width 22 height 8
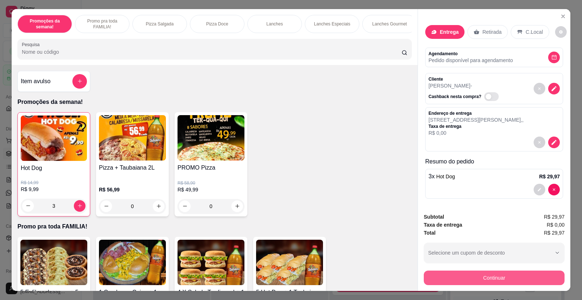
click at [426, 277] on button "Continuar" at bounding box center [493, 278] width 141 height 15
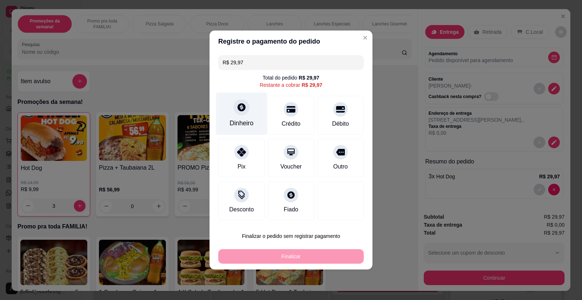
click at [240, 116] on div "Dinheiro" at bounding box center [241, 114] width 51 height 43
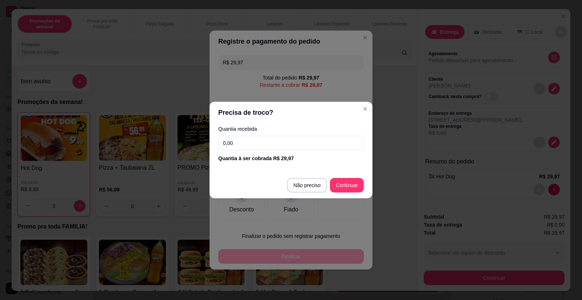
click at [260, 146] on input "0,00" at bounding box center [290, 143] width 145 height 15
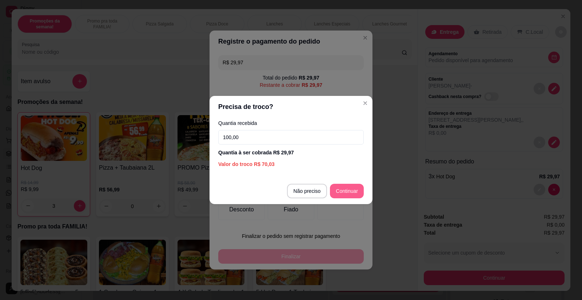
type input "100,00"
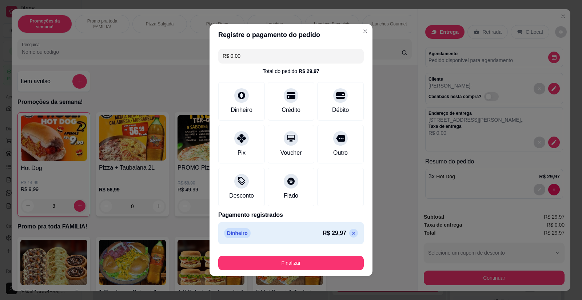
type input "R$ 0,00"
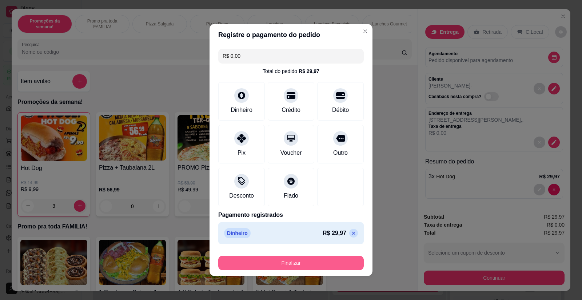
click at [313, 265] on button "Finalizar" at bounding box center [290, 263] width 145 height 15
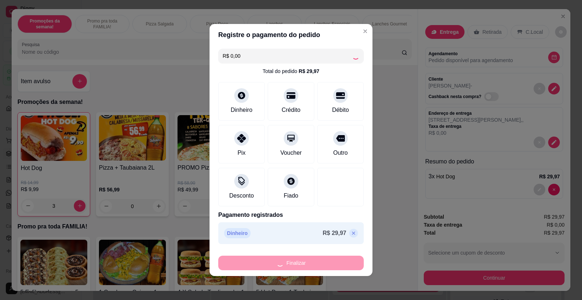
type input "0"
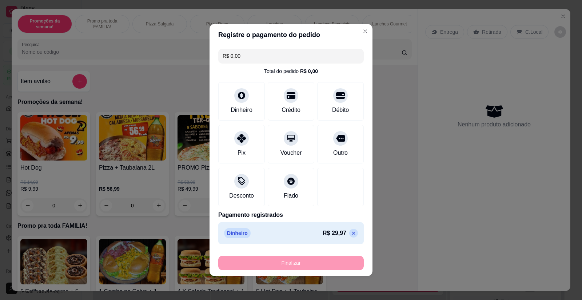
type input "-R$ 29,97"
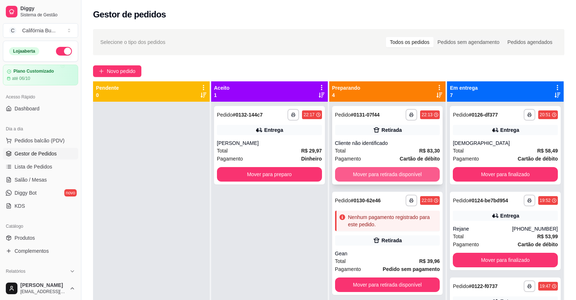
click at [377, 175] on button "Mover para retirada disponível" at bounding box center [387, 174] width 105 height 15
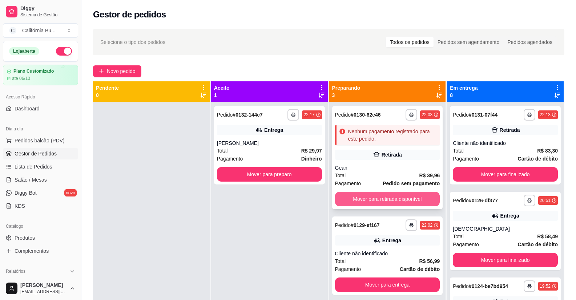
click at [380, 197] on button "Mover para retirada disponível" at bounding box center [387, 199] width 105 height 15
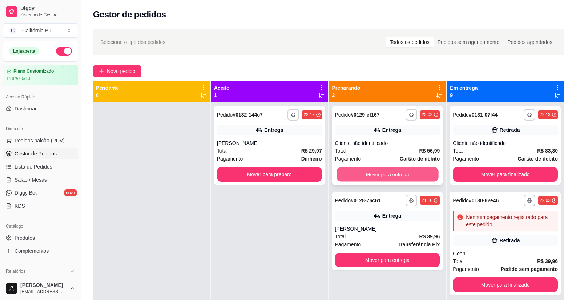
click at [393, 174] on button "Mover para entrega" at bounding box center [388, 175] width 102 height 14
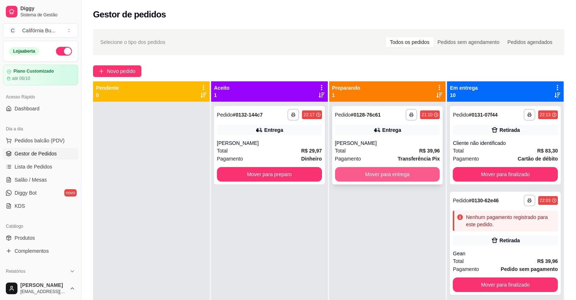
click at [393, 176] on button "Mover para entrega" at bounding box center [387, 174] width 105 height 15
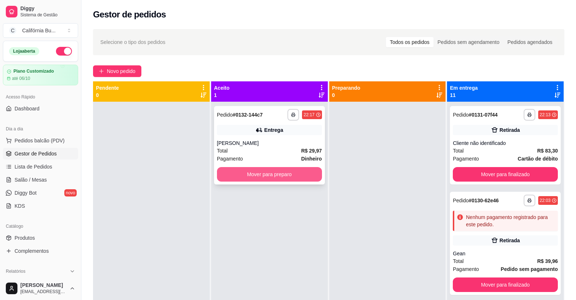
click at [279, 174] on button "Mover para preparo" at bounding box center [269, 174] width 105 height 15
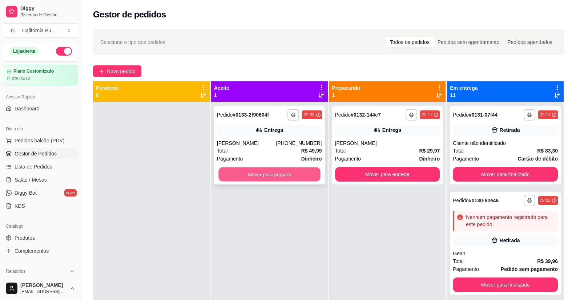
click at [293, 181] on button "Mover para preparo" at bounding box center [269, 175] width 102 height 14
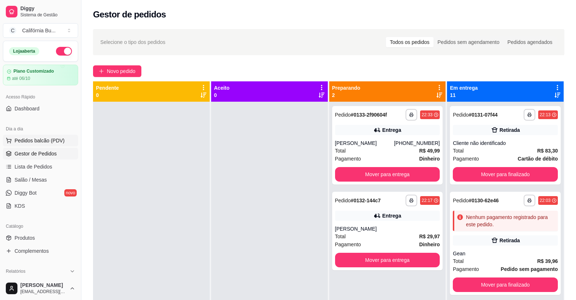
click at [59, 142] on span "Pedidos balcão (PDV)" at bounding box center [40, 140] width 50 height 7
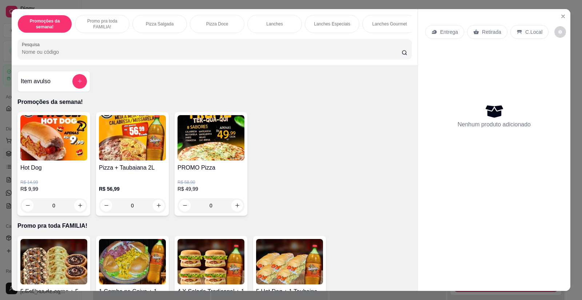
click at [224, 161] on img at bounding box center [210, 137] width 67 height 45
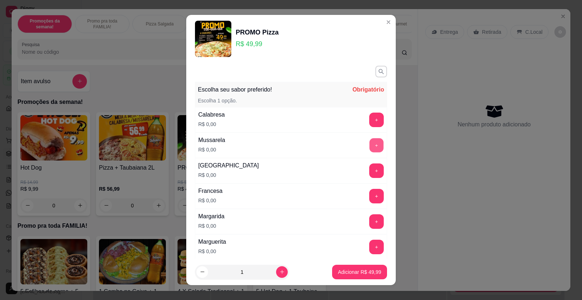
click at [369, 145] on button "+" at bounding box center [376, 145] width 14 height 14
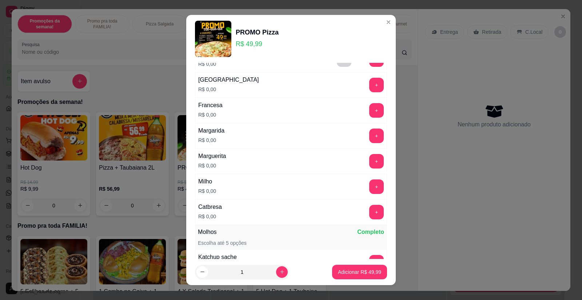
scroll to position [109, 0]
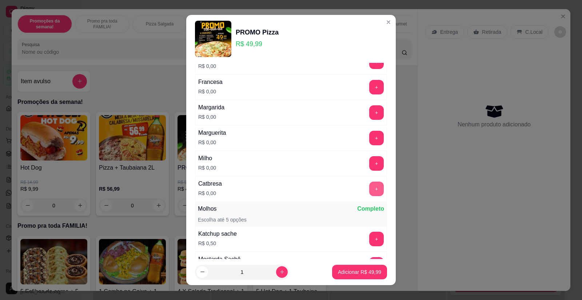
click at [369, 188] on button "+" at bounding box center [376, 189] width 15 height 15
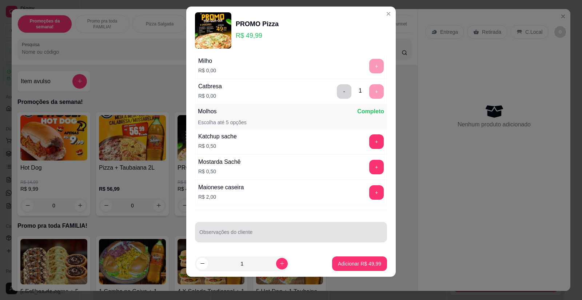
scroll to position [200, 0]
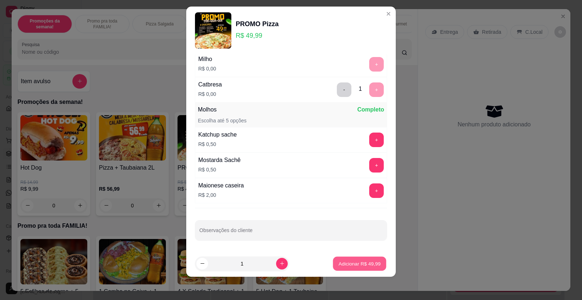
click at [357, 270] on button "Adicionar R$ 49,99" at bounding box center [359, 264] width 53 height 14
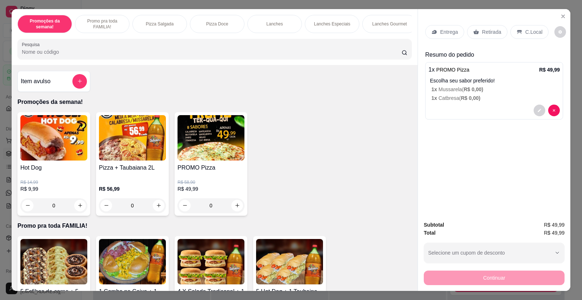
click at [440, 33] on p "Entrega" at bounding box center [449, 31] width 18 height 7
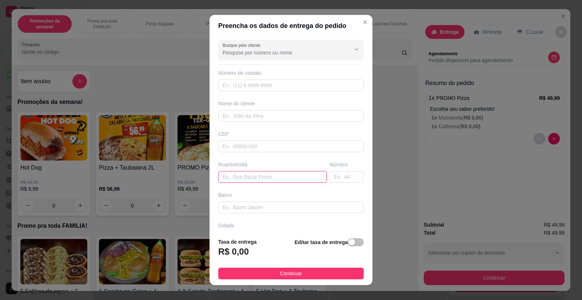
click at [229, 179] on input "text" at bounding box center [272, 177] width 108 height 12
click at [229, 176] on input "text" at bounding box center [272, 177] width 108 height 12
click at [284, 175] on input "Sale" at bounding box center [272, 177] width 108 height 12
click at [282, 153] on div "Busque pelo cliente Número de contato Nome do cliente CEP Rua/[GEOGRAPHIC_DATA]" at bounding box center [290, 134] width 163 height 195
click at [250, 180] on input "Sale" at bounding box center [272, 177] width 108 height 12
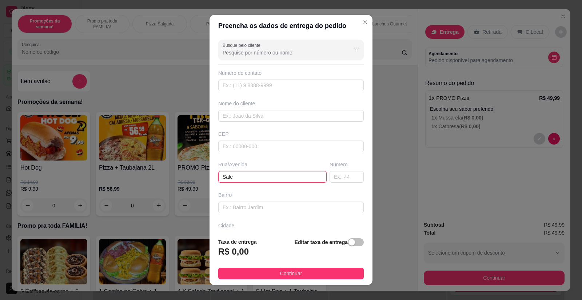
paste input "Bloco 12 Ap 103"
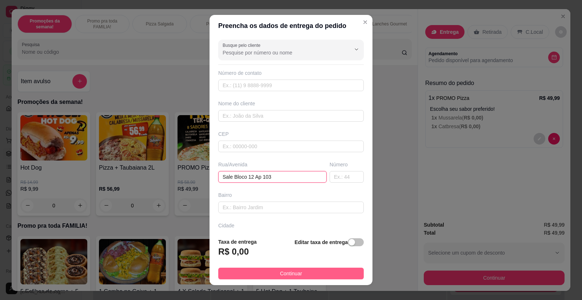
type input "Sale Bloco 12 Ap 103"
click at [282, 274] on span "Continuar" at bounding box center [291, 274] width 22 height 8
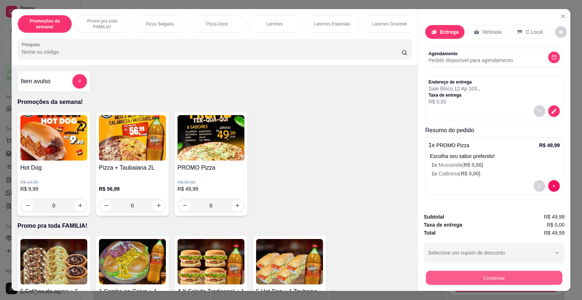
click at [430, 280] on button "Continuar" at bounding box center [494, 278] width 136 height 14
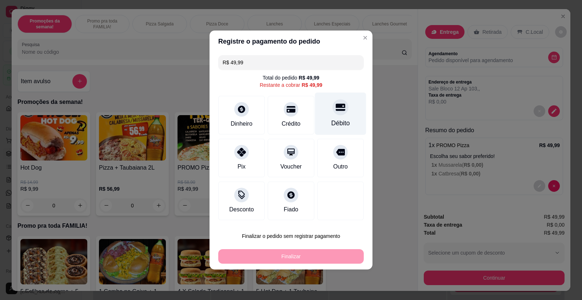
click at [331, 120] on div "Débito" at bounding box center [340, 122] width 19 height 9
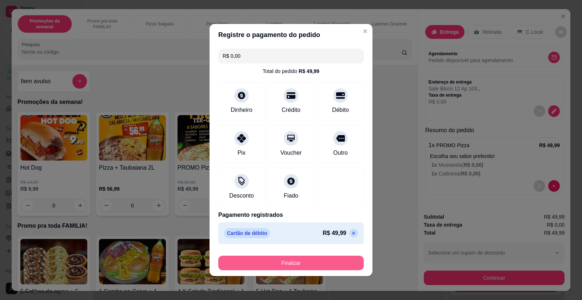
click at [285, 262] on button "Finalizar" at bounding box center [290, 263] width 145 height 15
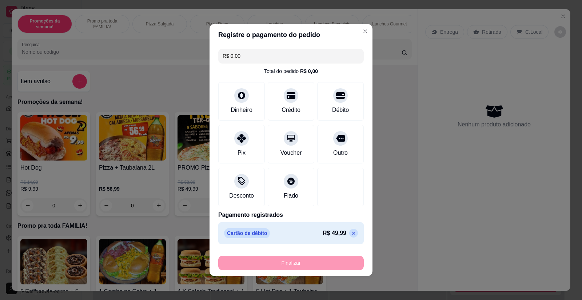
type input "-R$ 49,99"
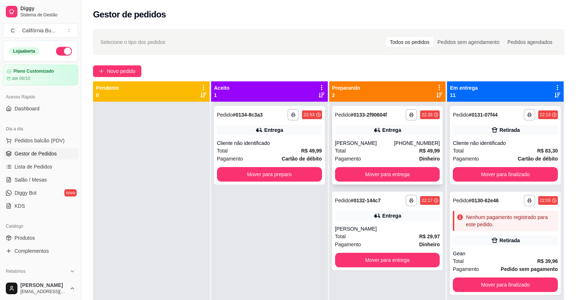
click at [369, 142] on div "[PERSON_NAME]" at bounding box center [364, 143] width 59 height 7
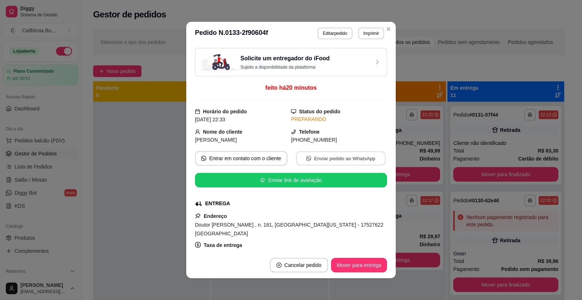
click at [314, 154] on button "Enviar pedido ao WhatsApp" at bounding box center [340, 159] width 89 height 14
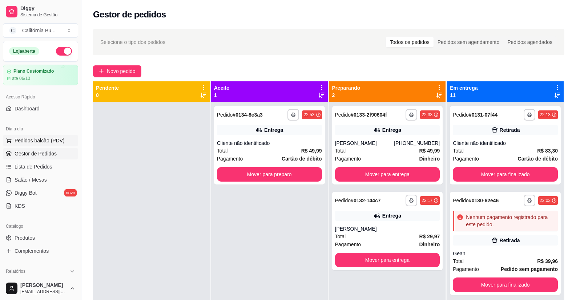
click at [42, 139] on span "Pedidos balcão (PDV)" at bounding box center [40, 140] width 50 height 7
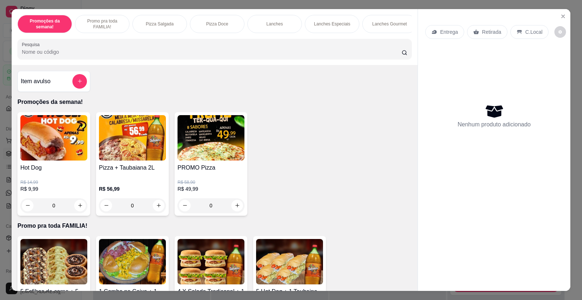
click at [77, 210] on div "0" at bounding box center [53, 205] width 67 height 15
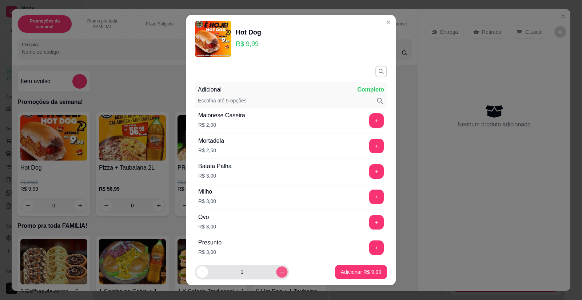
click at [279, 274] on icon "increase-product-quantity" at bounding box center [281, 271] width 5 height 5
type input "2"
click at [344, 274] on p "Adicionar R$ 19,98" at bounding box center [359, 272] width 42 height 7
type input "2"
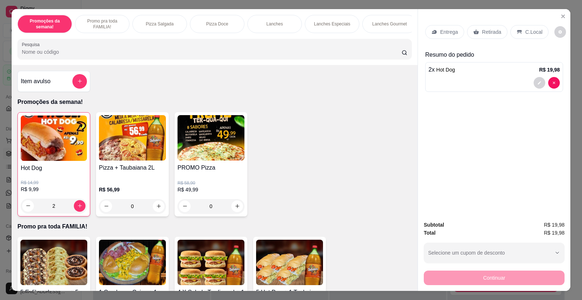
click at [486, 29] on p "Retirada" at bounding box center [491, 31] width 19 height 7
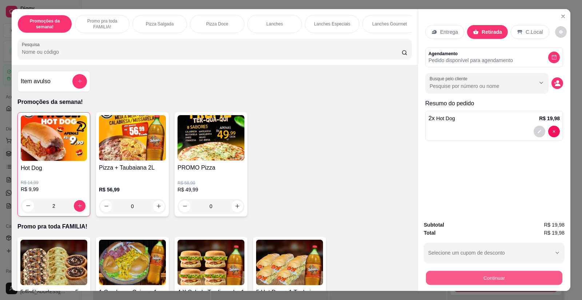
click at [494, 278] on button "Continuar" at bounding box center [494, 278] width 136 height 14
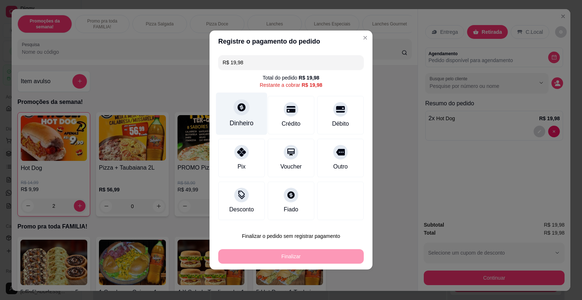
click at [244, 119] on div "Dinheiro" at bounding box center [241, 122] width 24 height 9
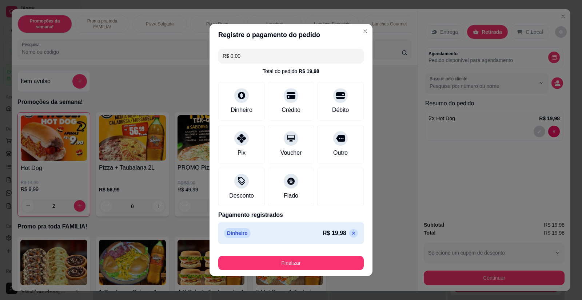
type input "R$ 0,00"
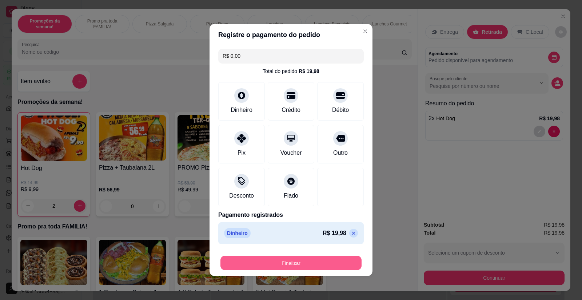
click at [330, 259] on button "Finalizar" at bounding box center [290, 263] width 141 height 14
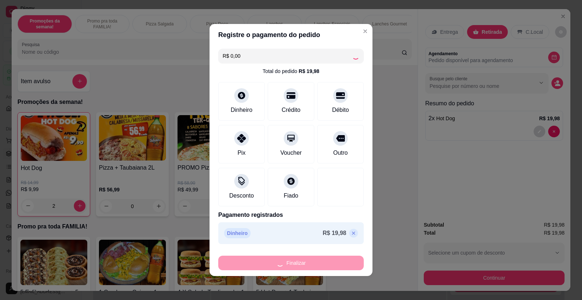
type input "0"
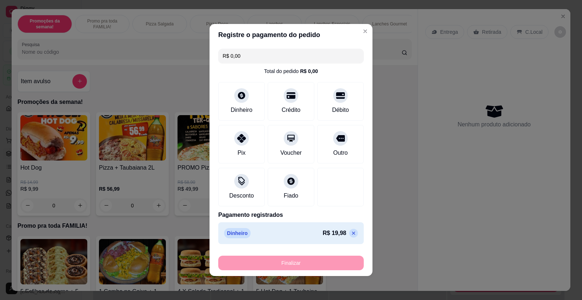
type input "-R$ 19,98"
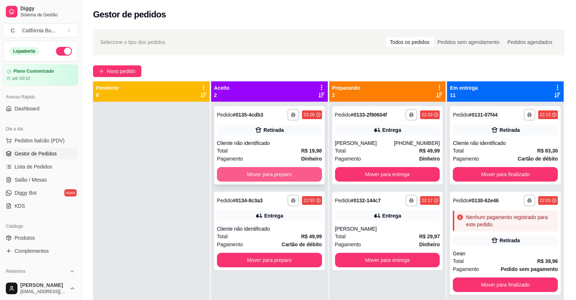
click at [283, 172] on button "Mover para preparo" at bounding box center [269, 174] width 105 height 15
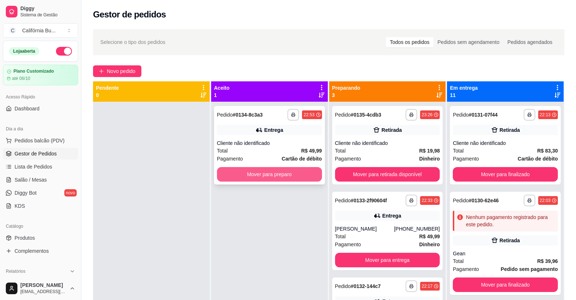
click at [287, 174] on button "Mover para preparo" at bounding box center [269, 174] width 105 height 15
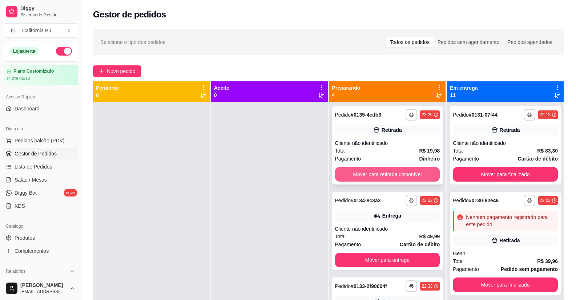
click at [377, 172] on button "Mover para retirada disponível" at bounding box center [387, 174] width 105 height 15
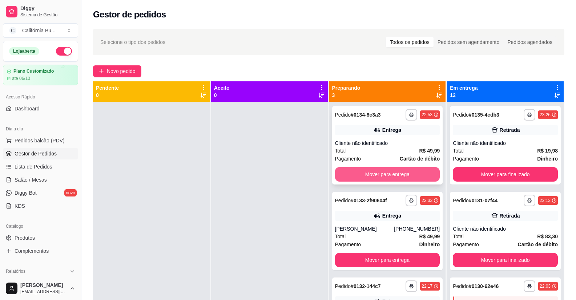
click at [384, 176] on button "Mover para entrega" at bounding box center [387, 174] width 105 height 15
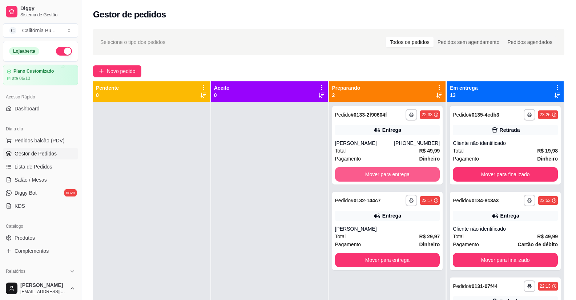
click at [384, 176] on button "Mover para entrega" at bounding box center [387, 174] width 105 height 15
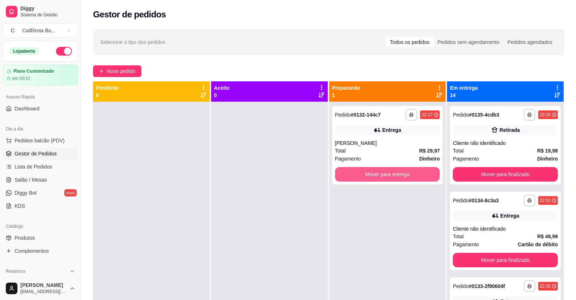
click at [384, 176] on button "Mover para entrega" at bounding box center [387, 174] width 105 height 15
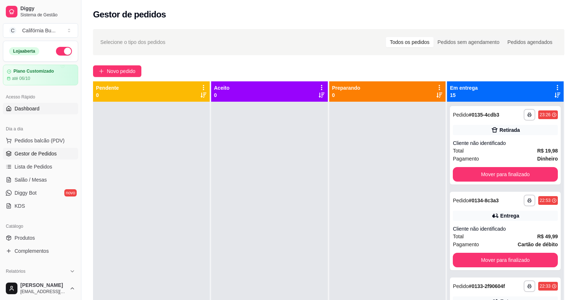
click at [34, 108] on span "Dashboard" at bounding box center [27, 108] width 25 height 7
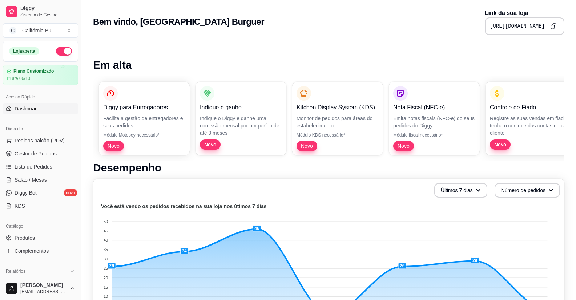
click at [552, 27] on icon "Copy to clipboard" at bounding box center [553, 26] width 6 height 6
click at [41, 143] on span "Pedidos balcão (PDV)" at bounding box center [40, 140] width 50 height 7
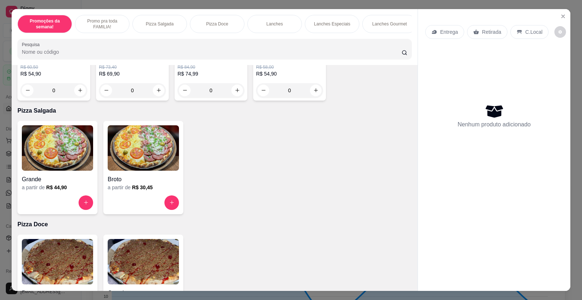
scroll to position [182, 0]
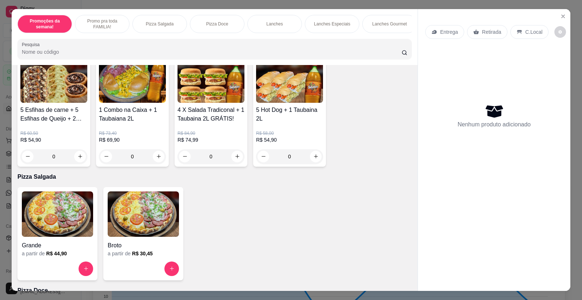
click at [156, 160] on div "0" at bounding box center [132, 156] width 67 height 15
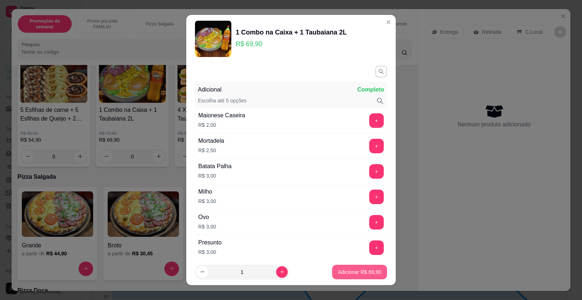
click at [350, 275] on p "Adicionar R$ 69,90" at bounding box center [359, 272] width 43 height 7
type input "1"
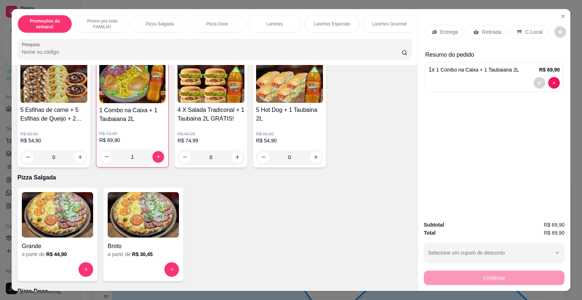
click at [440, 32] on p "Entrega" at bounding box center [449, 31] width 18 height 7
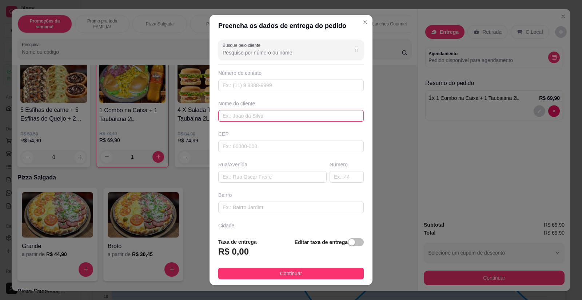
click at [244, 116] on input "text" at bounding box center [290, 116] width 145 height 12
type input "[PERSON_NAME]"
paste input "[STREET_ADDRESS][PERSON_NAME]"
type input "[STREET_ADDRESS][PERSON_NAME]"
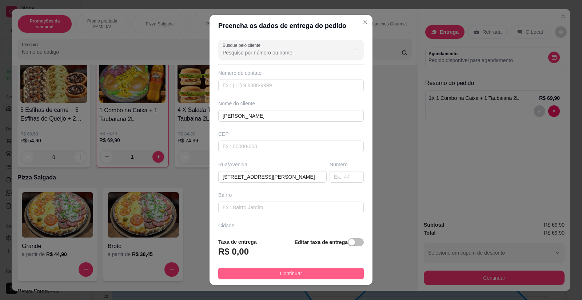
click at [285, 275] on span "Continuar" at bounding box center [291, 274] width 22 height 8
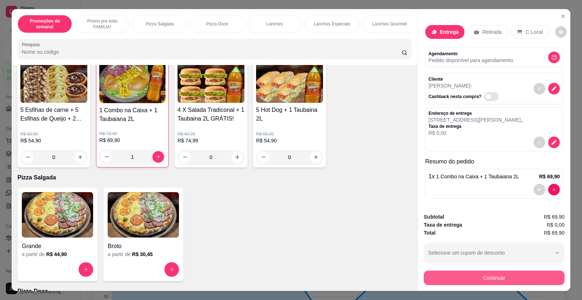
click at [455, 279] on button "Continuar" at bounding box center [493, 278] width 141 height 15
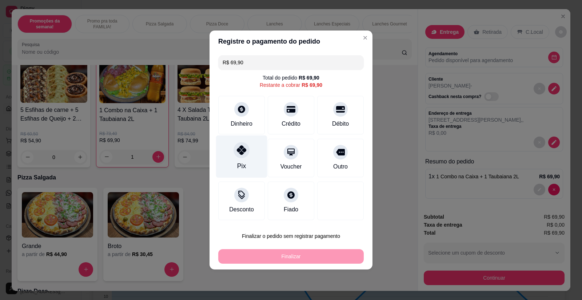
click at [237, 150] on icon at bounding box center [241, 149] width 9 height 9
type input "R$ 0,00"
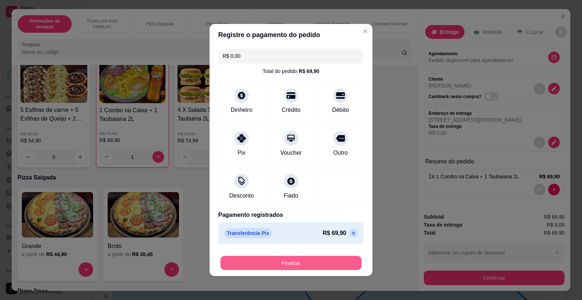
click at [281, 265] on button "Finalizar" at bounding box center [290, 263] width 141 height 14
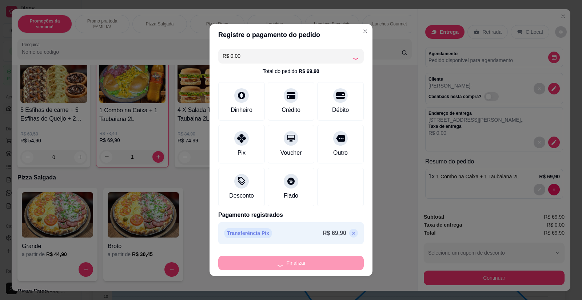
type input "0"
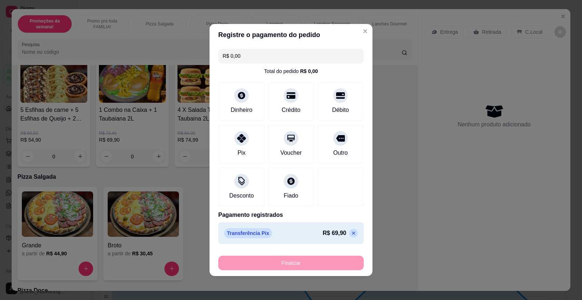
type input "-R$ 69,90"
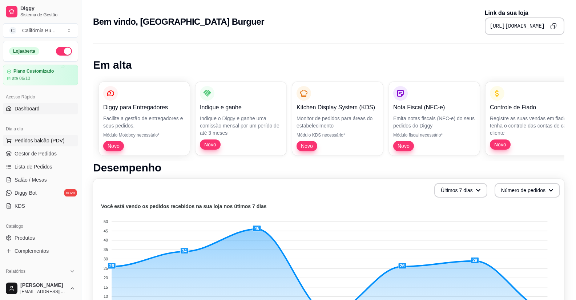
click at [55, 141] on span "Pedidos balcão (PDV)" at bounding box center [40, 140] width 50 height 7
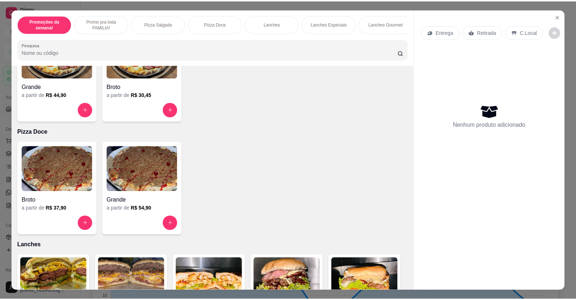
scroll to position [400, 0]
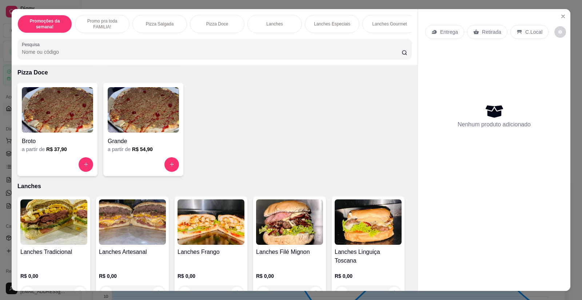
click at [124, 228] on img at bounding box center [132, 222] width 67 height 45
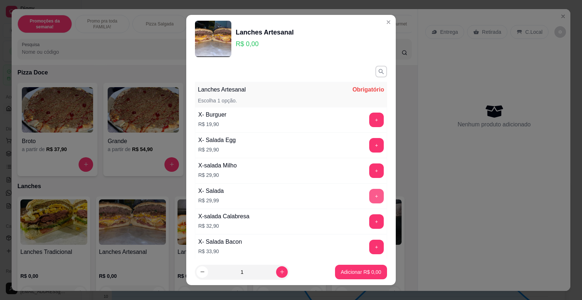
click at [369, 199] on button "+" at bounding box center [376, 196] width 15 height 15
click at [352, 269] on p "Adicionar R$ 29,99" at bounding box center [359, 272] width 42 height 7
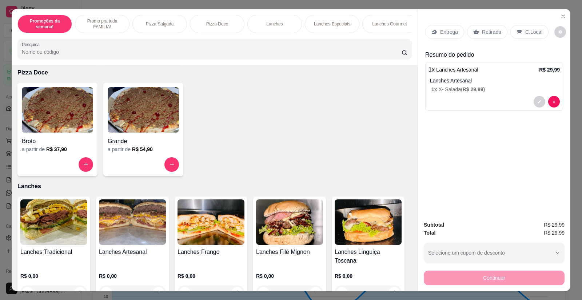
click at [441, 30] on p "Entrega" at bounding box center [449, 31] width 18 height 7
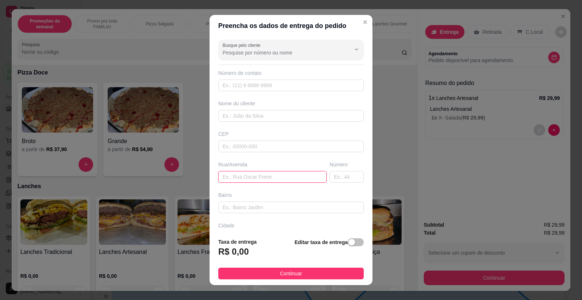
paste input "[PERSON_NAME] [STREET_ADDRESS]"
type input "[PERSON_NAME] [STREET_ADDRESS]"
click at [349, 246] on span "button" at bounding box center [355, 242] width 16 height 8
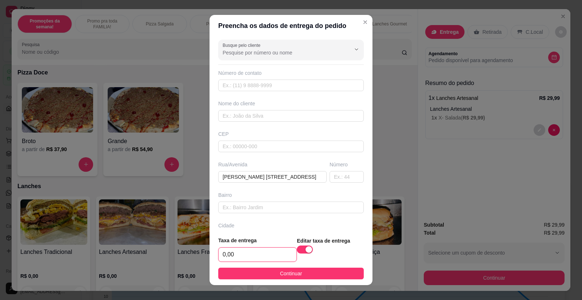
click at [248, 257] on input "0,00" at bounding box center [257, 255] width 78 height 14
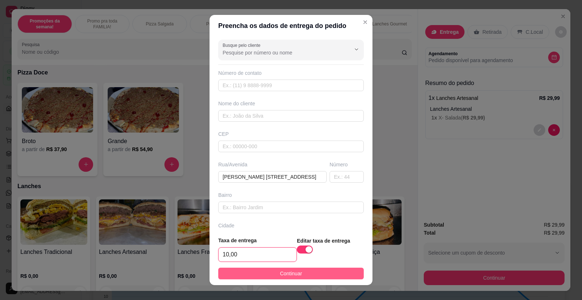
type input "10,00"
click at [271, 273] on button "Continuar" at bounding box center [290, 274] width 145 height 12
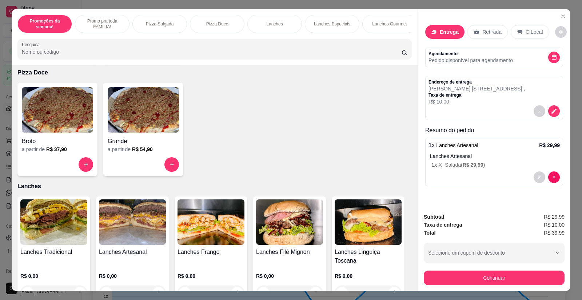
click at [499, 275] on button "Continuar" at bounding box center [493, 278] width 141 height 15
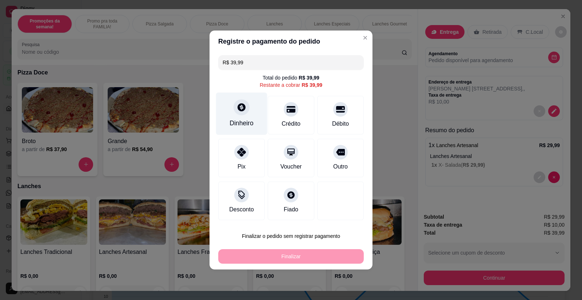
click at [241, 116] on div "Dinheiro" at bounding box center [241, 114] width 51 height 43
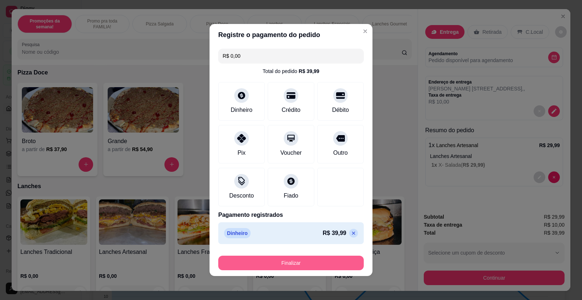
click at [301, 261] on button "Finalizar" at bounding box center [290, 263] width 145 height 15
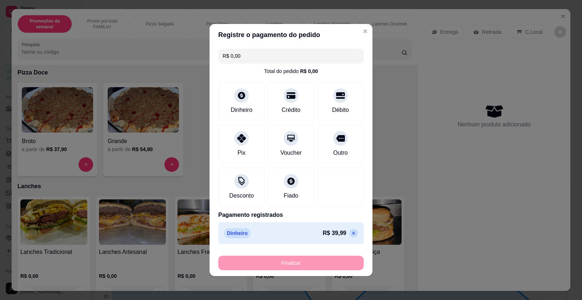
type input "-R$ 39,99"
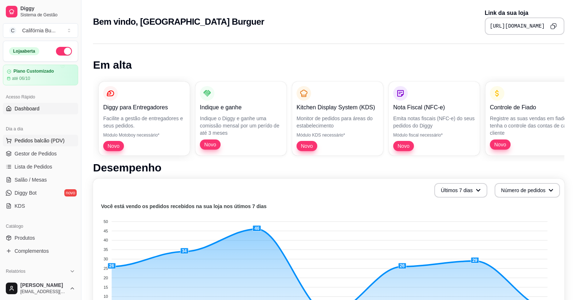
click at [41, 138] on span "Pedidos balcão (PDV)" at bounding box center [40, 140] width 50 height 7
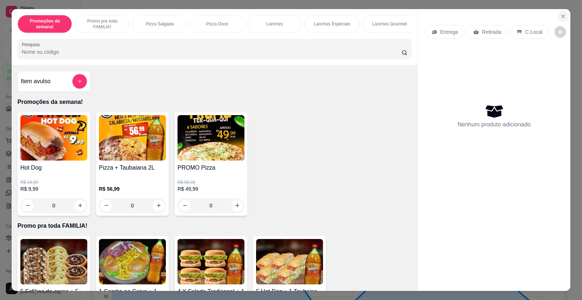
click at [560, 19] on icon "Close" at bounding box center [563, 16] width 6 height 6
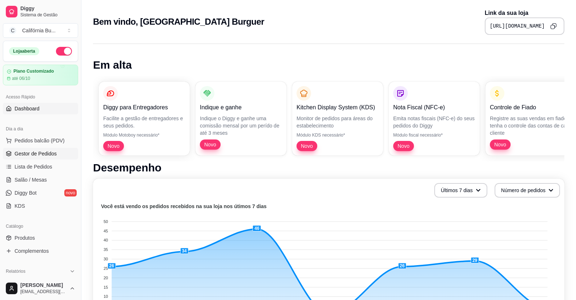
click at [46, 158] on link "Gestor de Pedidos" at bounding box center [40, 154] width 75 height 12
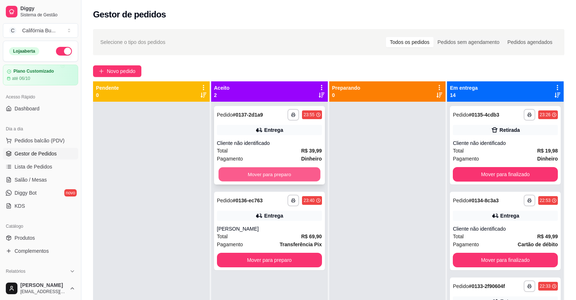
click at [291, 174] on button "Mover para preparo" at bounding box center [269, 175] width 102 height 14
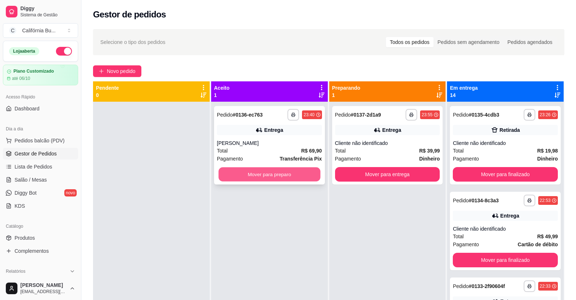
click at [297, 174] on button "Mover para preparo" at bounding box center [269, 175] width 102 height 14
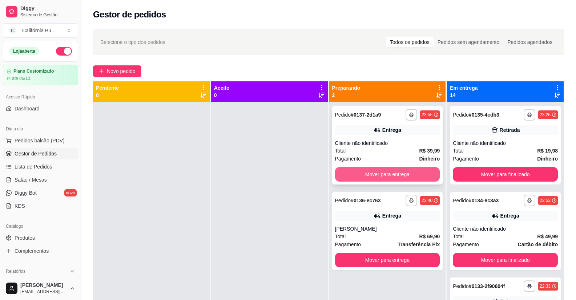
click at [385, 176] on button "Mover para entrega" at bounding box center [387, 174] width 105 height 15
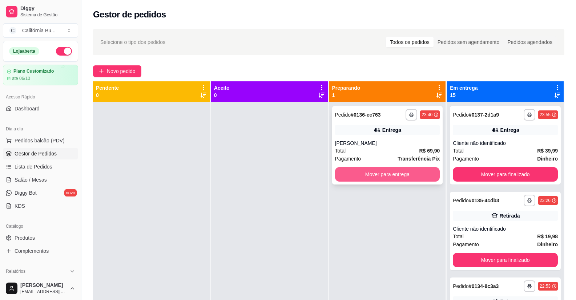
click at [407, 178] on button "Mover para entrega" at bounding box center [387, 174] width 105 height 15
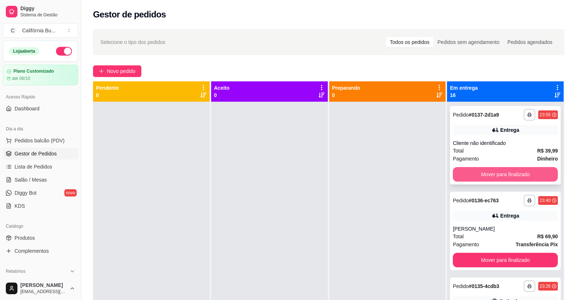
click at [487, 175] on button "Mover para finalizado" at bounding box center [505, 174] width 105 height 15
click at [487, 175] on button "Mover para finalizado" at bounding box center [506, 175] width 102 height 14
click at [487, 175] on button "Mover para finalizado" at bounding box center [505, 174] width 105 height 15
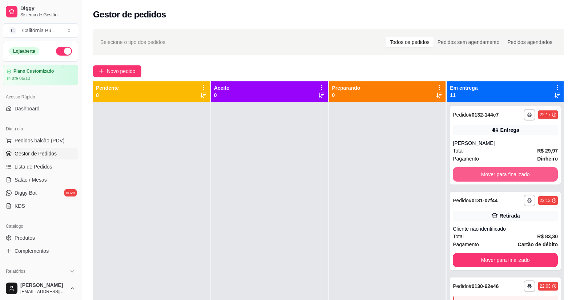
click at [487, 175] on button "Mover para finalizado" at bounding box center [505, 174] width 105 height 15
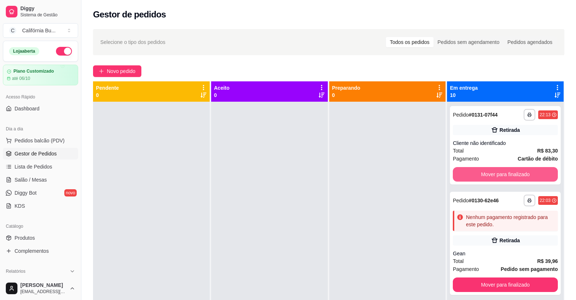
click at [487, 175] on button "Mover para finalizado" at bounding box center [505, 174] width 105 height 15
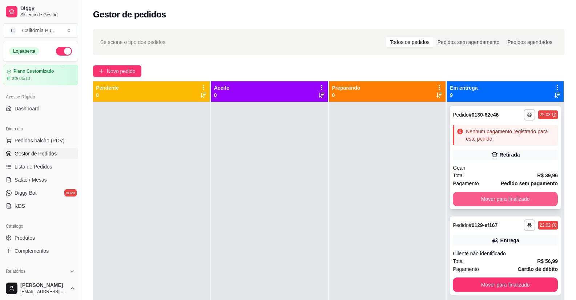
click at [491, 200] on button "Mover para finalizado" at bounding box center [505, 199] width 105 height 15
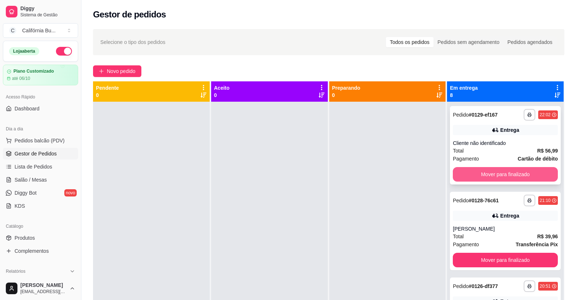
click at [496, 179] on button "Mover para finalizado" at bounding box center [505, 174] width 105 height 15
click at [503, 176] on button "Mover para finalizado" at bounding box center [506, 175] width 102 height 14
click at [503, 176] on button "Mover para finalizado" at bounding box center [505, 174] width 105 height 15
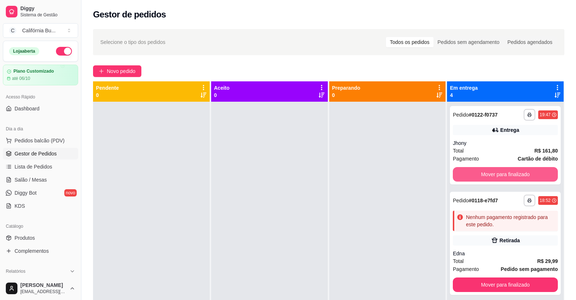
click at [503, 176] on button "Mover para finalizado" at bounding box center [505, 174] width 105 height 15
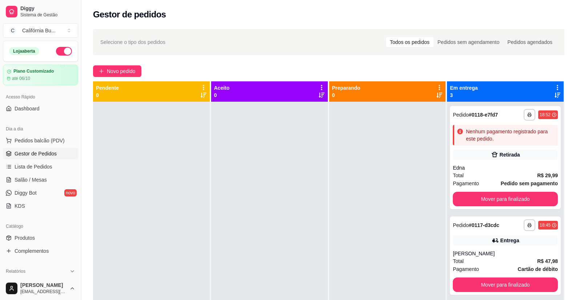
click at [503, 176] on div "Total R$ 29,99" at bounding box center [505, 176] width 105 height 8
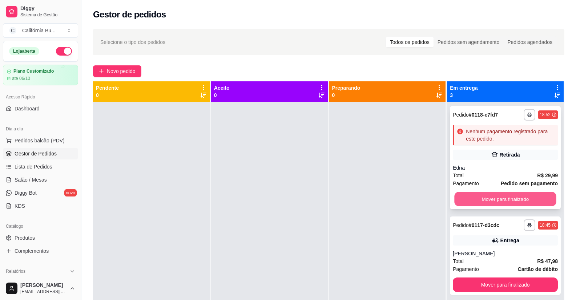
click at [486, 197] on button "Mover para finalizado" at bounding box center [506, 199] width 102 height 14
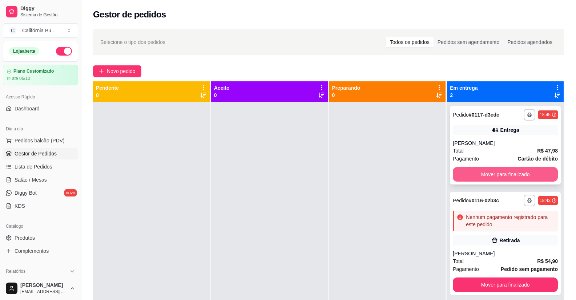
click at [496, 175] on button "Mover para finalizado" at bounding box center [505, 174] width 105 height 15
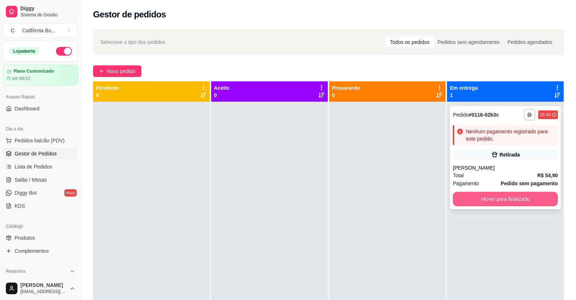
click at [497, 202] on button "Mover para finalizado" at bounding box center [505, 199] width 105 height 15
